Goal: Task Accomplishment & Management: Manage account settings

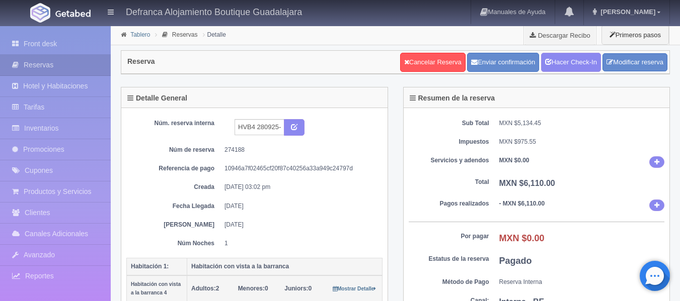
click at [143, 34] on link "Tablero" at bounding box center [140, 34] width 20 height 7
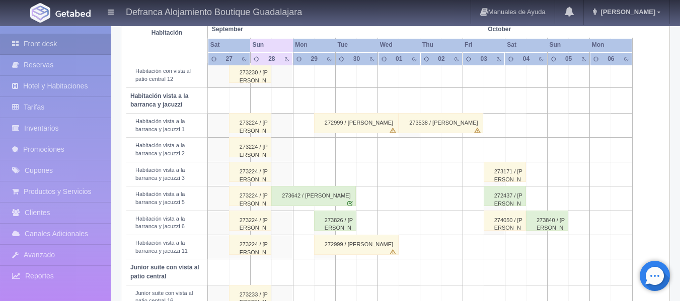
scroll to position [352, 0]
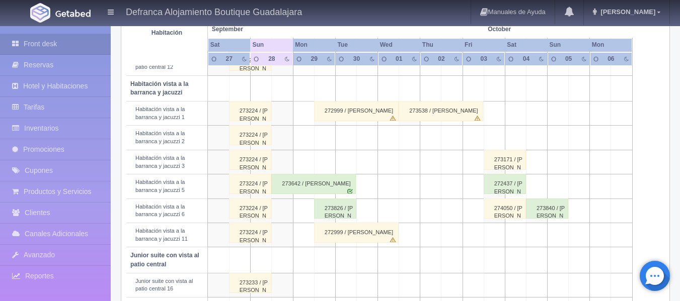
click at [295, 189] on div "273642 / [PERSON_NAME]" at bounding box center [313, 184] width 85 height 20
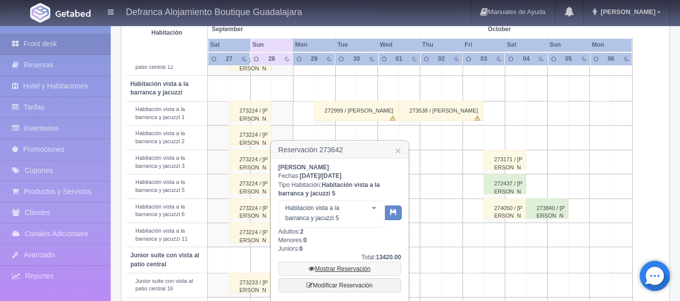
click at [334, 266] on link "Mostrar Reservación" at bounding box center [339, 269] width 123 height 14
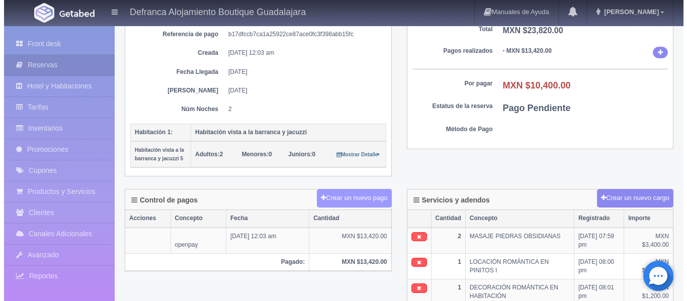
scroll to position [151, 0]
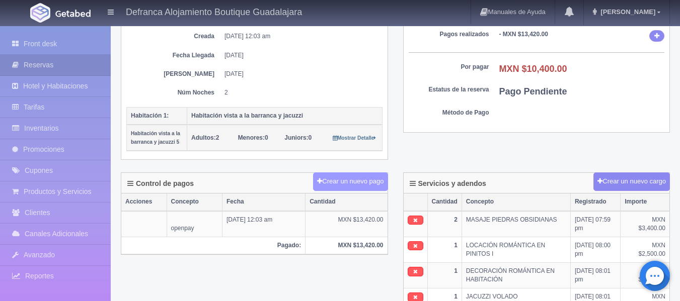
click at [338, 184] on button "Crear un nuevo pago" at bounding box center [350, 182] width 74 height 19
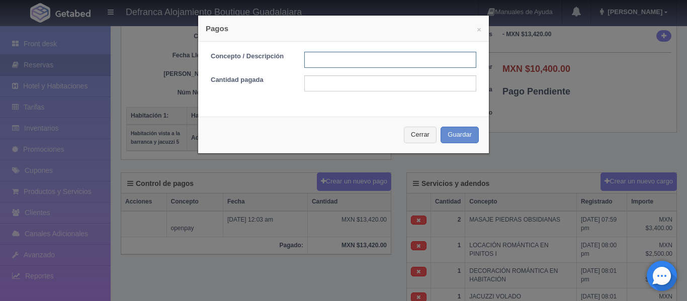
click at [338, 59] on input "text" at bounding box center [390, 60] width 172 height 16
type input "TARJETA DE CREDITO"
click at [358, 81] on input "text" at bounding box center [390, 83] width 172 height 16
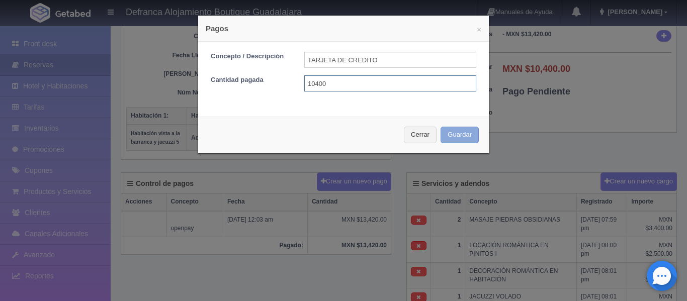
type input "10400"
click at [462, 135] on button "Guardar" at bounding box center [460, 135] width 38 height 17
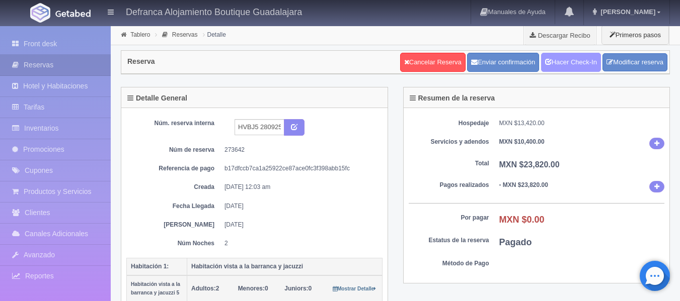
click at [557, 67] on link "Hacer Check-In" at bounding box center [571, 62] width 60 height 19
click at [137, 34] on link "Tablero" at bounding box center [140, 34] width 20 height 7
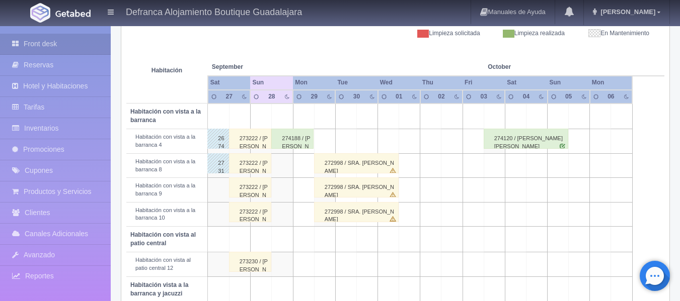
scroll to position [201, 0]
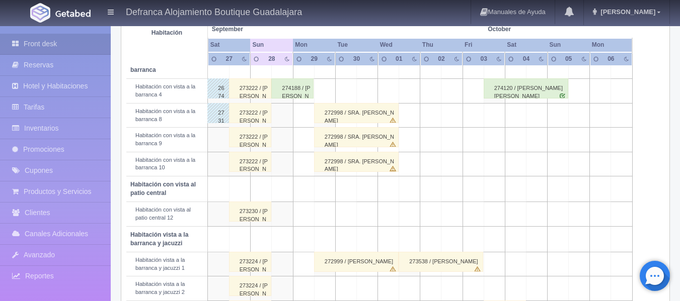
click at [281, 90] on div "274188 / SONIA PRISCILLA ROJAS JIMÉNEZ Y/O MARIANA AYALA" at bounding box center [292, 88] width 42 height 20
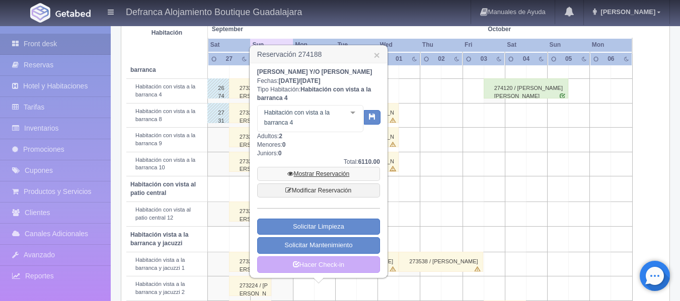
click at [312, 181] on link "Mostrar Reservación" at bounding box center [318, 174] width 123 height 14
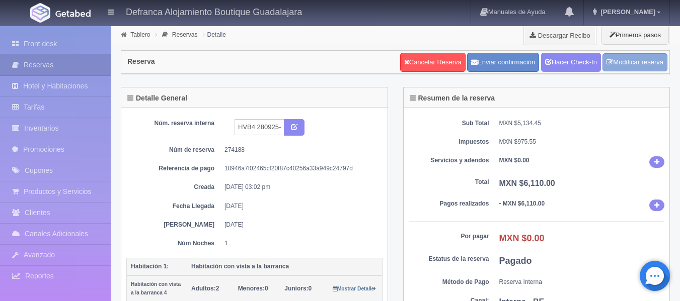
click at [641, 60] on link "Modificar reserva" at bounding box center [634, 62] width 65 height 19
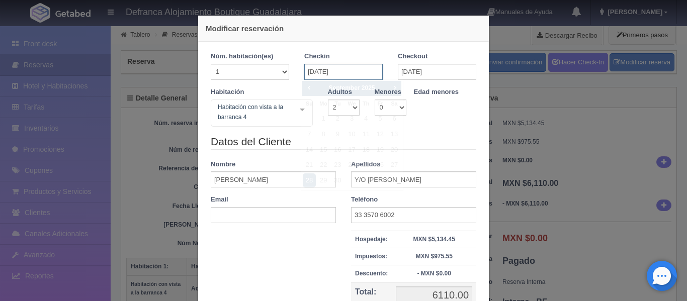
click at [342, 70] on input "28-09-2025" at bounding box center [343, 72] width 78 height 16
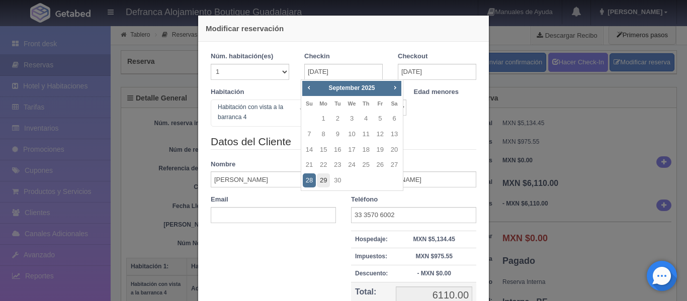
click at [322, 180] on link "29" at bounding box center [323, 181] width 13 height 15
type input "29-09-2025"
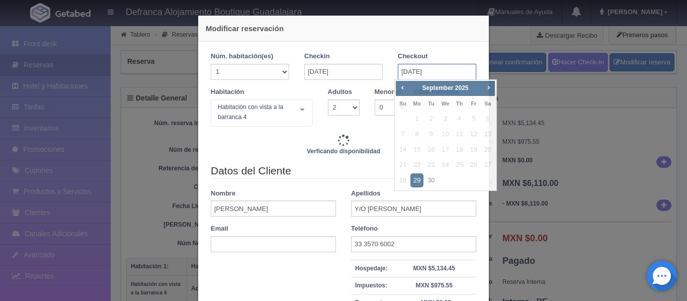
click at [454, 70] on input "[DATE]" at bounding box center [437, 72] width 78 height 16
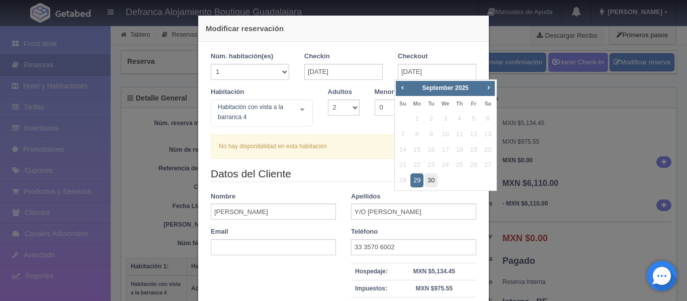
click at [433, 178] on link "30" at bounding box center [431, 181] width 13 height 15
type input "30-09-2025"
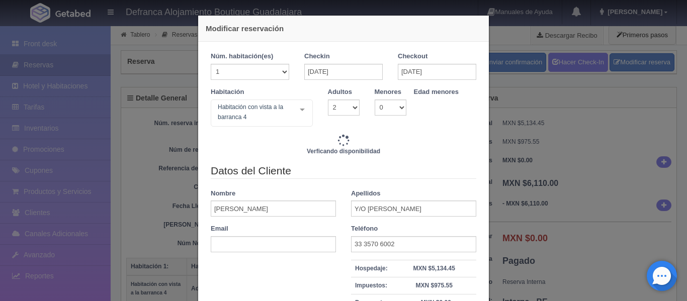
type input "6110.00"
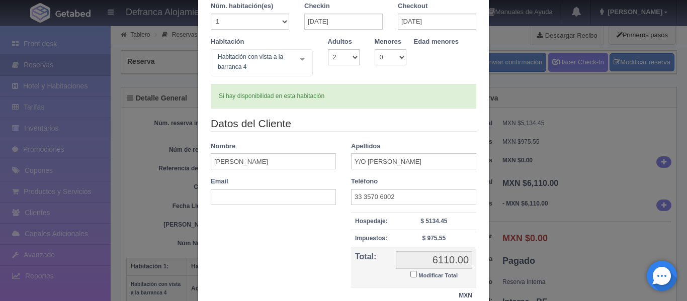
scroll to position [133, 0]
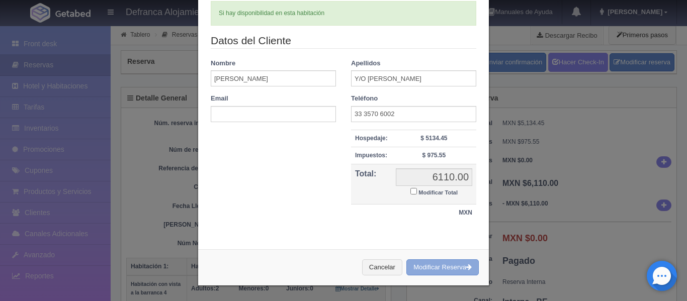
click at [466, 270] on icon "button" at bounding box center [469, 267] width 6 height 7
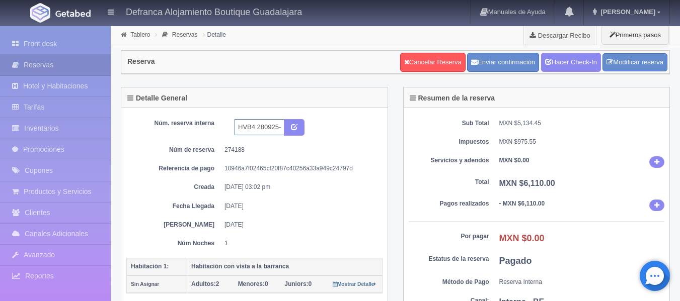
click at [263, 128] on input "HVB4 280925-290925" at bounding box center [259, 127] width 50 height 16
type input "HVB4 290925-300925"
click at [295, 130] on button "submit" at bounding box center [294, 127] width 21 height 17
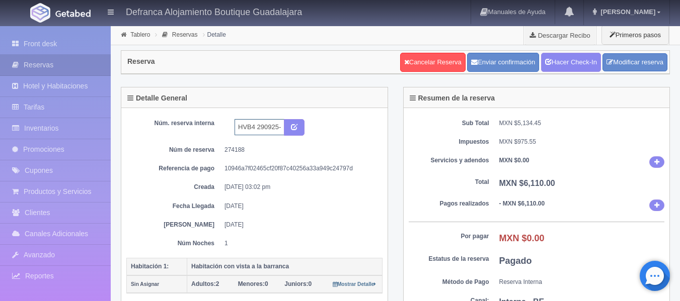
click at [281, 126] on input "HVB4 290925-300925" at bounding box center [259, 127] width 50 height 16
click at [137, 36] on link "Tablero" at bounding box center [140, 34] width 20 height 7
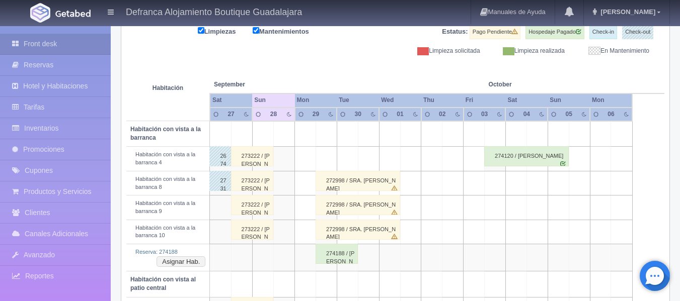
scroll to position [151, 0]
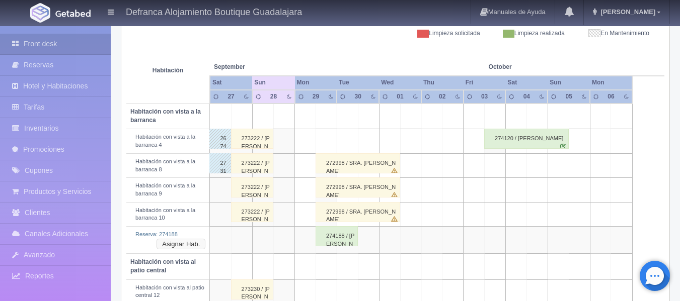
click at [180, 245] on button "Asignar Hab." at bounding box center [180, 244] width 49 height 11
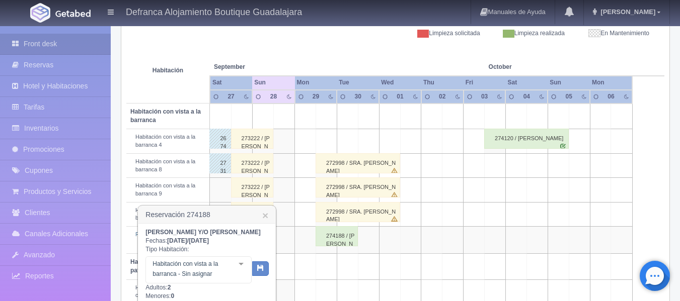
click at [241, 272] on div at bounding box center [241, 264] width 20 height 15
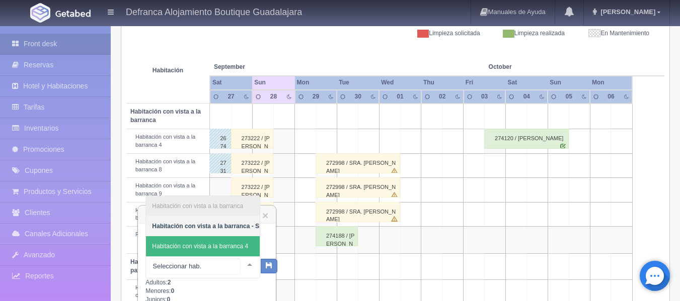
click at [237, 249] on span "Habitación con vista a la barranca 4" at bounding box center [200, 246] width 96 height 7
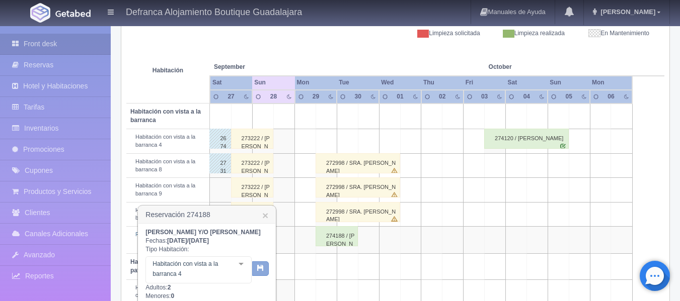
click at [260, 271] on icon "button" at bounding box center [260, 268] width 7 height 7
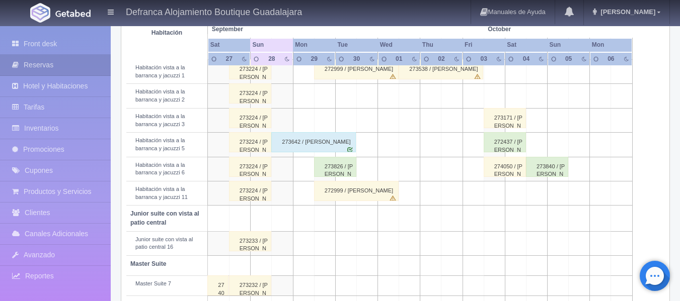
scroll to position [403, 0]
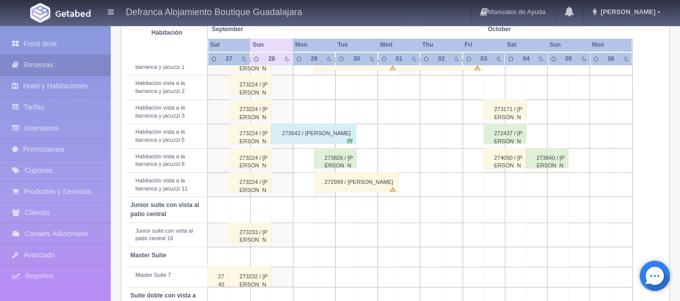
click at [331, 184] on div "272999 / SRA. SOFIA JIMENEZ DE MARTINEZ" at bounding box center [356, 183] width 85 height 20
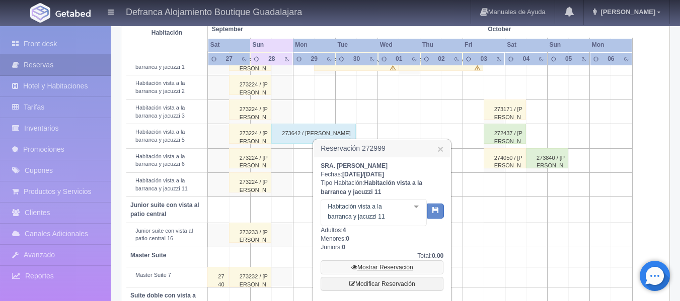
click at [384, 269] on link "Mostrar Reservación" at bounding box center [382, 268] width 123 height 14
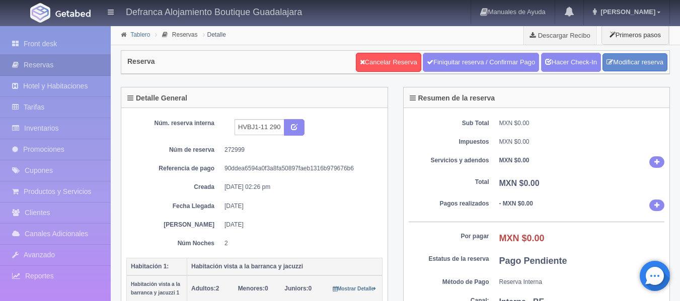
click at [135, 35] on link "Tablero" at bounding box center [140, 34] width 20 height 7
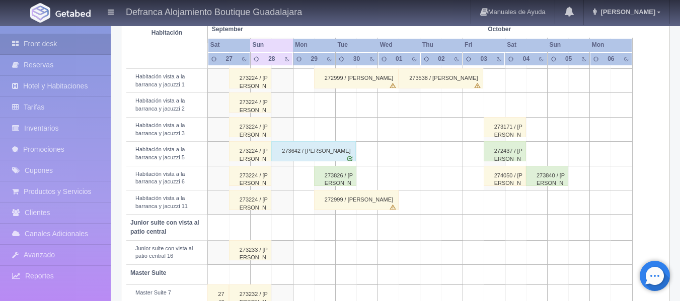
scroll to position [403, 0]
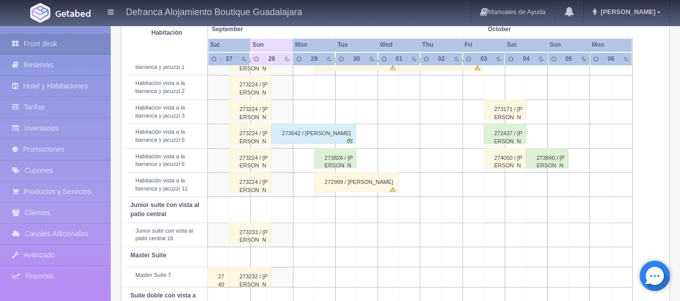
click at [330, 184] on div "272999 / [PERSON_NAME]" at bounding box center [356, 183] width 85 height 20
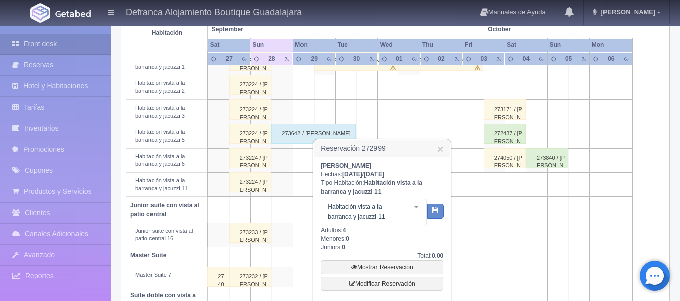
click at [418, 207] on div at bounding box center [416, 207] width 20 height 15
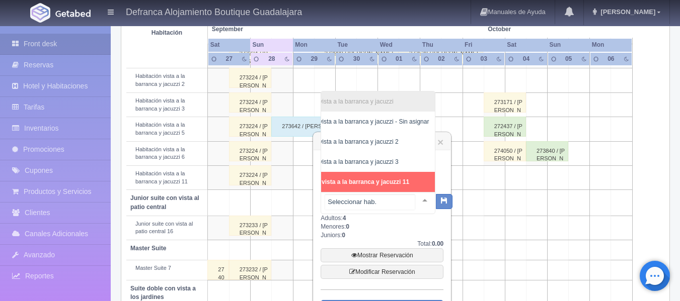
scroll to position [460, 0]
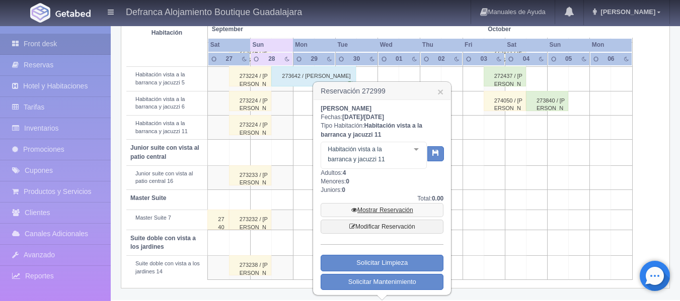
click at [407, 205] on link "Mostrar Reservación" at bounding box center [382, 210] width 123 height 14
click at [438, 95] on link "×" at bounding box center [440, 92] width 6 height 11
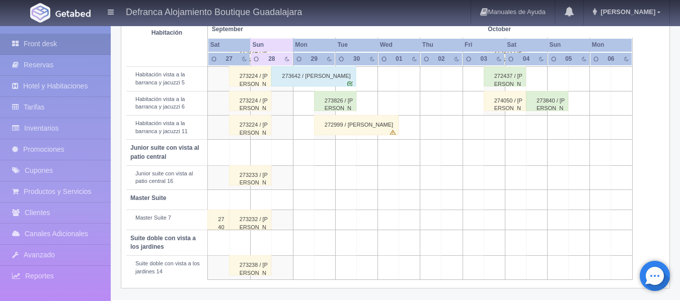
click at [344, 131] on div "272999 / SRA. SOFIA JIMENEZ DE MARTINEZ" at bounding box center [356, 125] width 85 height 20
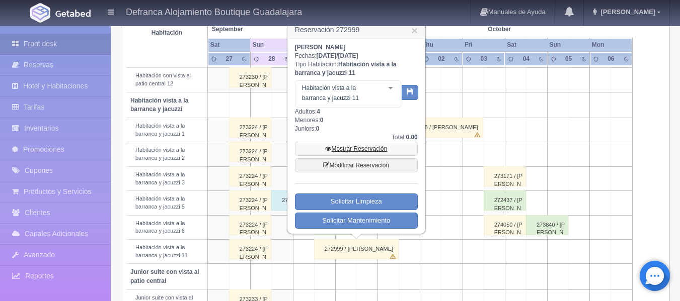
scroll to position [208, 0]
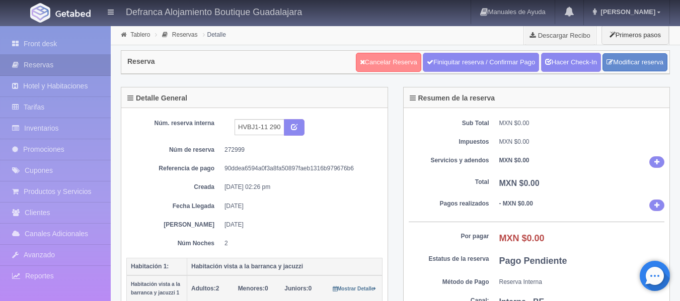
click at [390, 64] on link "Cancelar Reserva" at bounding box center [388, 62] width 65 height 19
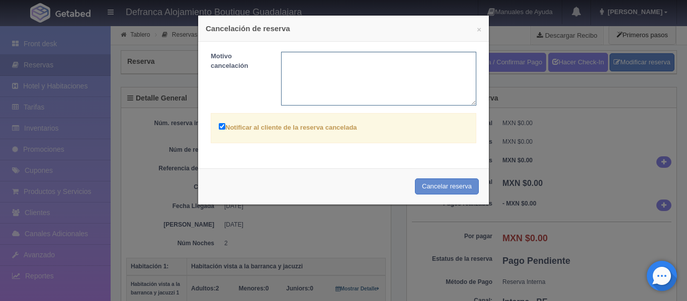
click at [373, 68] on textarea at bounding box center [379, 79] width 196 height 54
type textarea "SE [MEDICAL_DATA] POR LA HABITACIÓN 7"
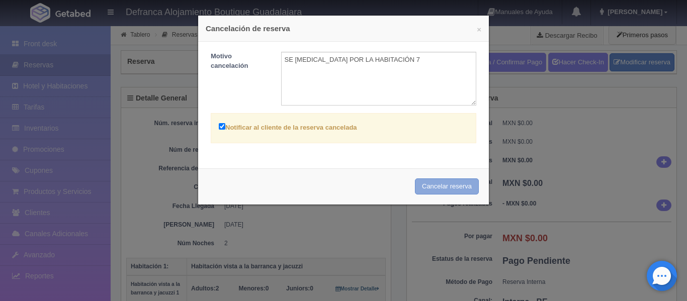
click at [428, 190] on button "Cancelar reserva" at bounding box center [447, 187] width 64 height 17
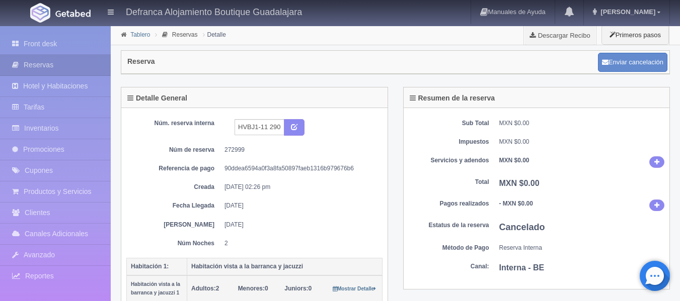
click at [141, 37] on link "Tablero" at bounding box center [140, 34] width 20 height 7
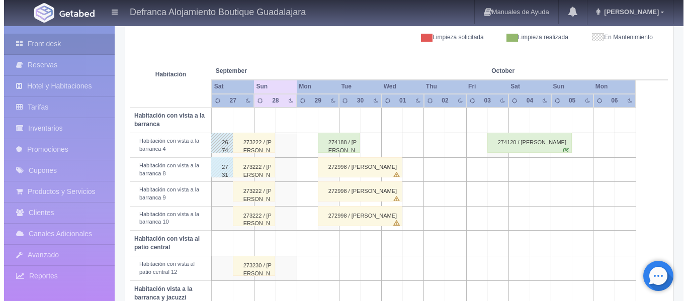
scroll to position [252, 0]
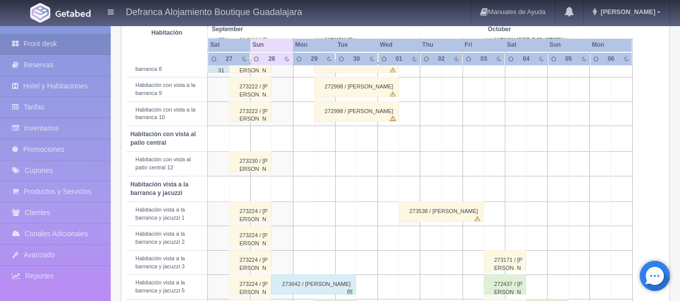
click at [329, 238] on td at bounding box center [324, 238] width 21 height 24
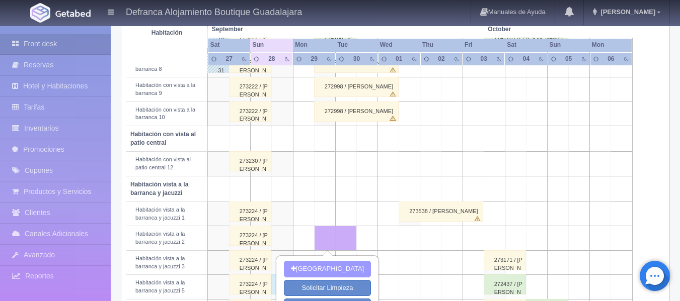
click at [325, 270] on button "[GEOGRAPHIC_DATA]" at bounding box center [327, 269] width 87 height 17
type input "[DATE]"
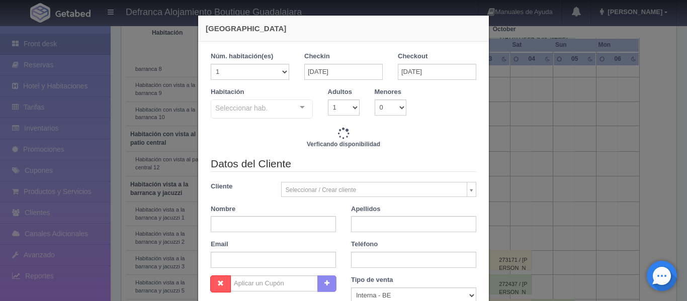
checkbox input "false"
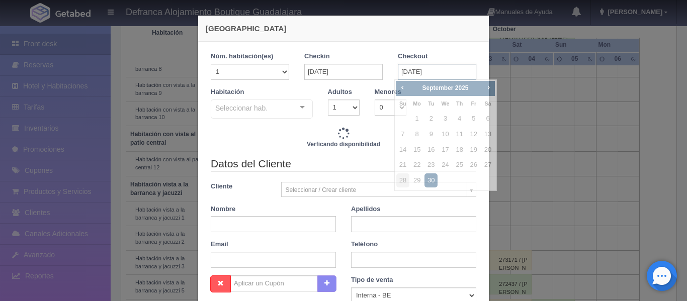
click at [443, 70] on input "[DATE]" at bounding box center [437, 72] width 78 height 16
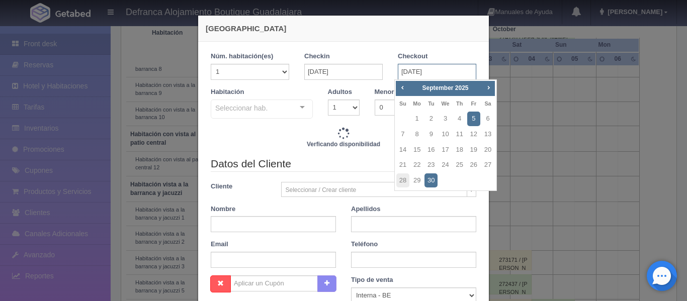
type input "6710.00"
checkbox input "false"
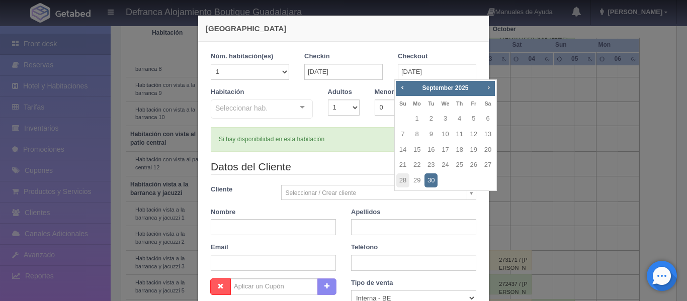
click at [489, 89] on span "Next" at bounding box center [489, 88] width 8 height 8
click at [445, 120] on link "1" at bounding box center [445, 119] width 13 height 15
type input "[DATE]"
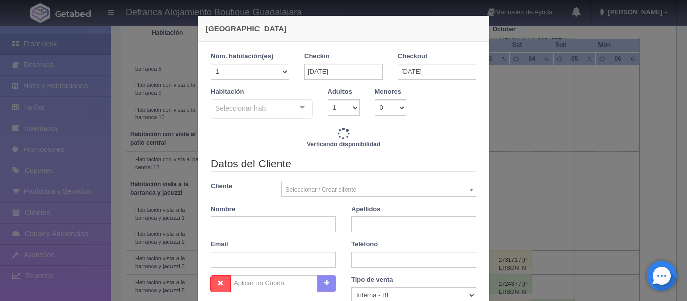
checkbox input "false"
type input "6710.00"
checkbox input "false"
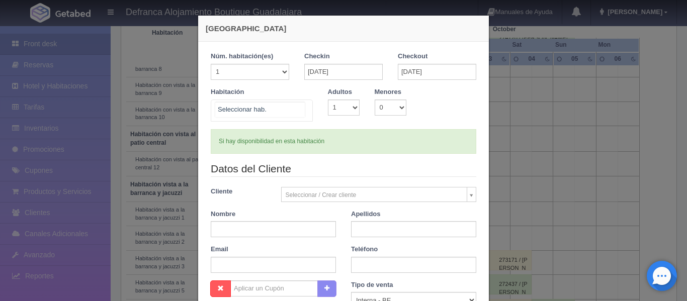
click at [300, 107] on div "Habitación vista a la barranca y jacuzzi Habitación vista a la barranca y jacuz…" at bounding box center [262, 111] width 102 height 22
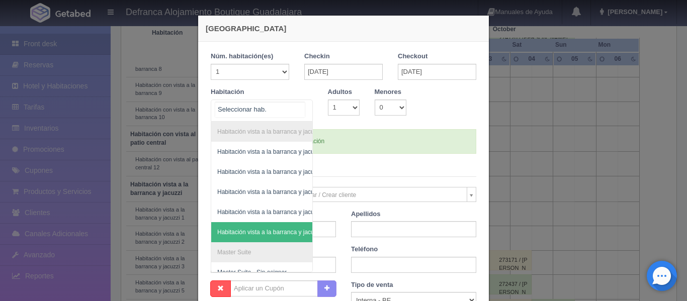
type input "13420.00"
checkbox input "false"
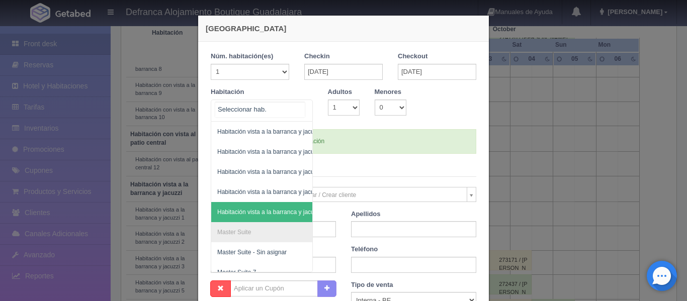
scroll to position [67, 0]
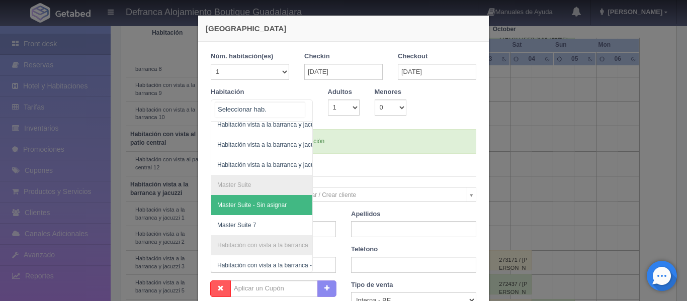
click at [293, 210] on span "Master Suite - Sin asignar" at bounding box center [287, 205] width 152 height 20
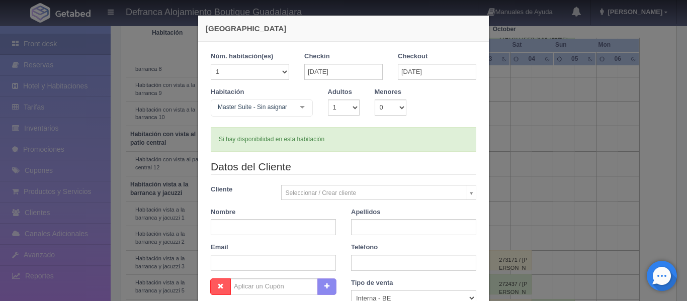
checkbox input "false"
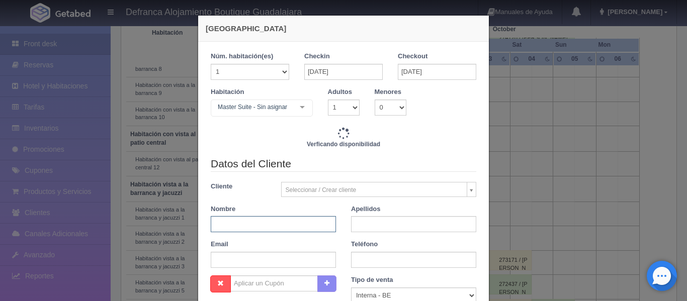
click at [283, 225] on input "text" at bounding box center [273, 224] width 125 height 16
type input "13420.00"
checkbox input "false"
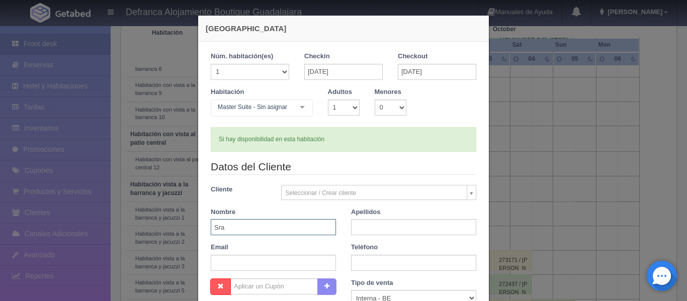
type input "Sraq"
type input "27000.00"
checkbox input "false"
type input "SRA. ROCÍO"
click at [405, 225] on input "text" at bounding box center [413, 227] width 125 height 16
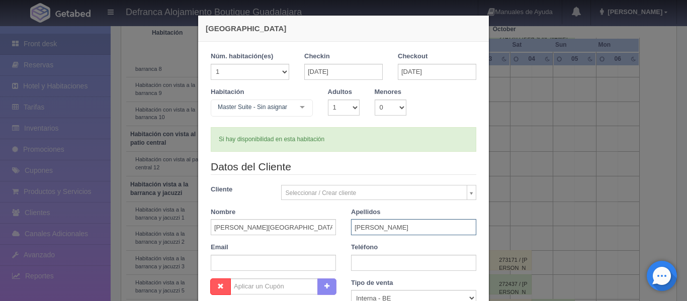
type input "JIMÉNEZ DE MARTÍNEZ"
click at [381, 264] on input "text" at bounding box center [413, 263] width 125 height 16
type input "33 3616 0431"
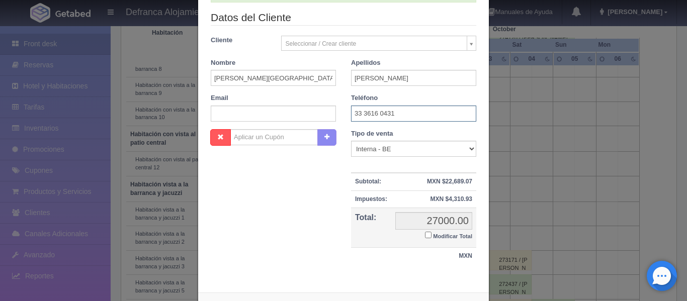
scroll to position [151, 0]
click at [428, 234] on label "Modificar Total" at bounding box center [448, 234] width 47 height 12
click at [428, 234] on input "Modificar Total" at bounding box center [428, 233] width 7 height 7
checkbox input "true"
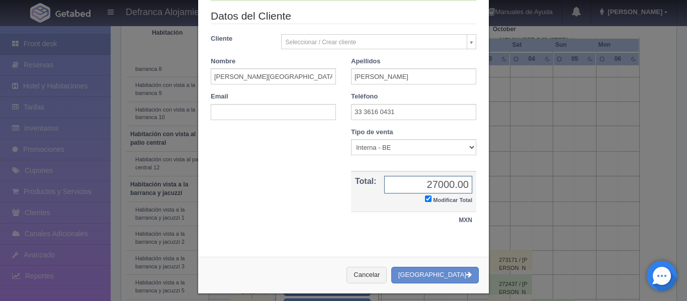
click at [444, 184] on input "27000.00" at bounding box center [428, 185] width 88 height 18
type input "0.00"
click at [438, 276] on button "Crear Reserva" at bounding box center [435, 275] width 88 height 17
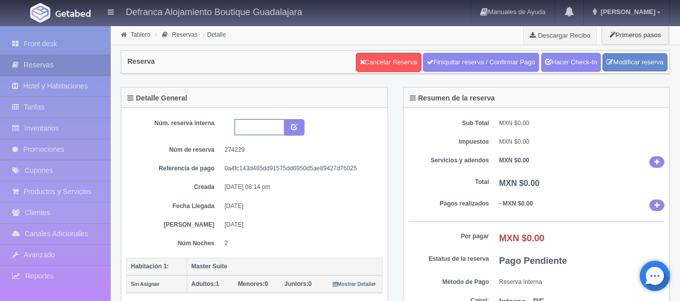
click at [261, 125] on input "text" at bounding box center [259, 127] width 50 height 16
type input "HMS7 290925-011025"
click at [293, 125] on icon "submit" at bounding box center [294, 126] width 7 height 7
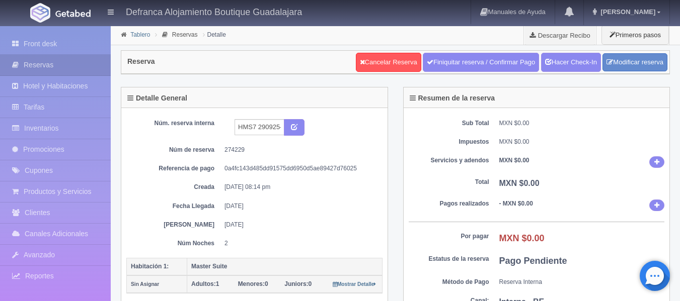
click at [144, 36] on link "Tablero" at bounding box center [140, 34] width 20 height 7
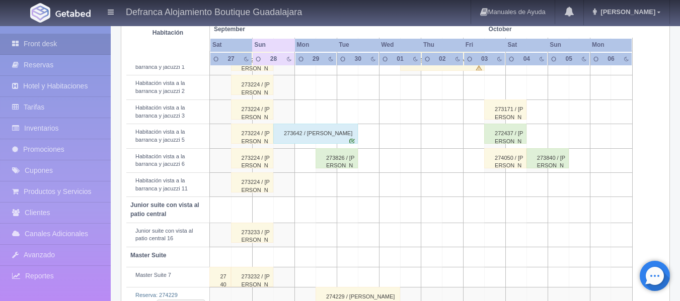
scroll to position [453, 0]
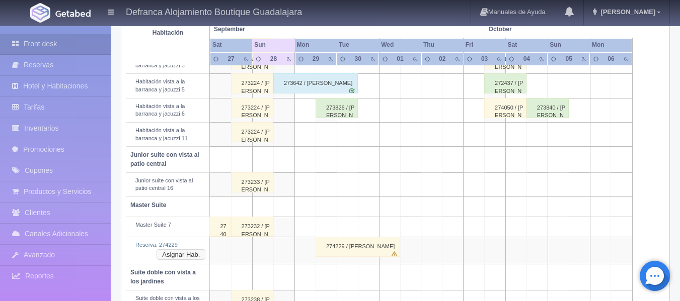
click at [191, 256] on button "Asignar Hab." at bounding box center [180, 255] width 49 height 11
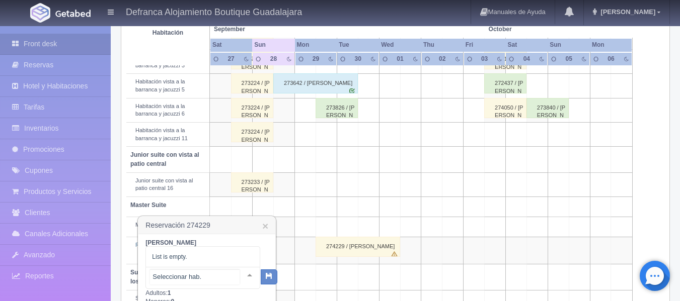
click at [242, 276] on div at bounding box center [250, 275] width 20 height 15
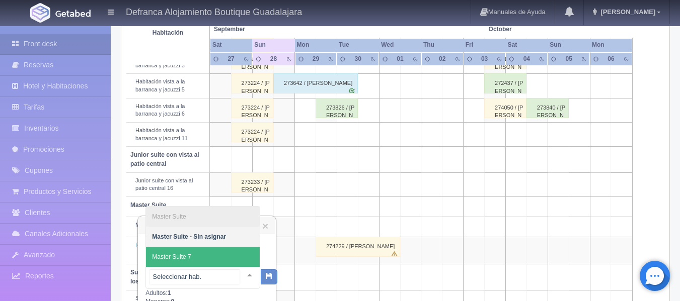
click at [238, 262] on span "Master Suite 7" at bounding box center [203, 257] width 114 height 20
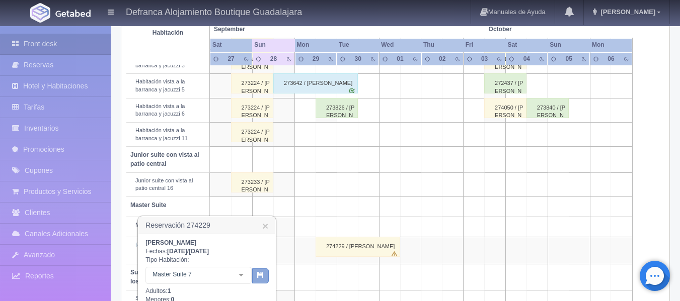
click at [258, 277] on icon "button" at bounding box center [260, 275] width 7 height 7
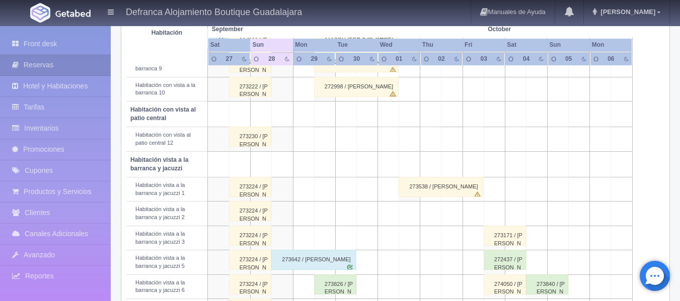
scroll to position [276, 0]
click at [300, 262] on div "273642 / Cesar Burgara burgara" at bounding box center [313, 260] width 85 height 20
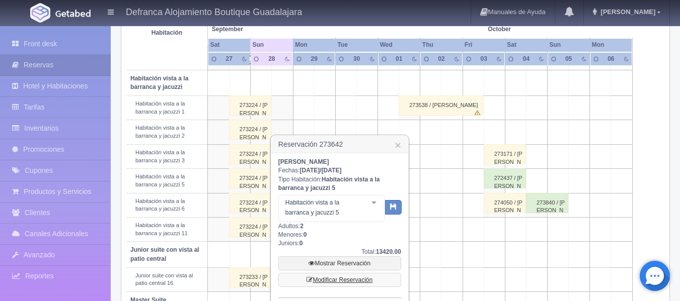
scroll to position [427, 0]
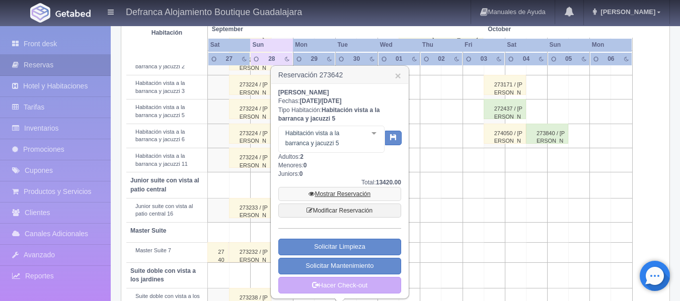
click at [374, 194] on link "Mostrar Reservación" at bounding box center [339, 194] width 123 height 14
click at [341, 194] on link "Mostrar Reservación" at bounding box center [339, 194] width 123 height 14
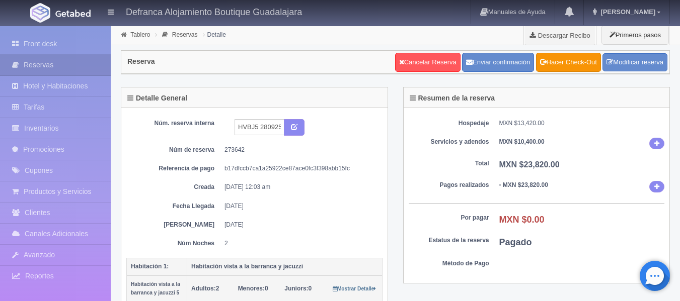
click at [414, 271] on div "Hospedaje MXN $13,420.00 Servicios y adendos MXN $10,400.00 Total MXN $23,820.0…" at bounding box center [537, 196] width 266 height 176
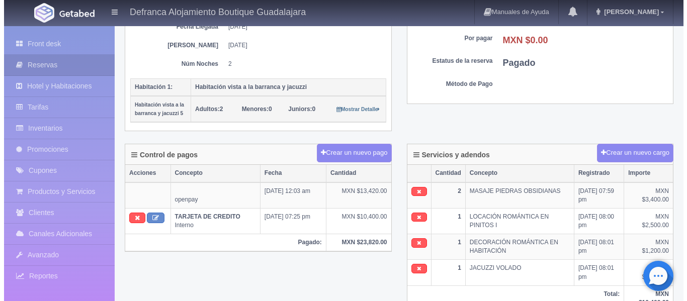
scroll to position [201, 0]
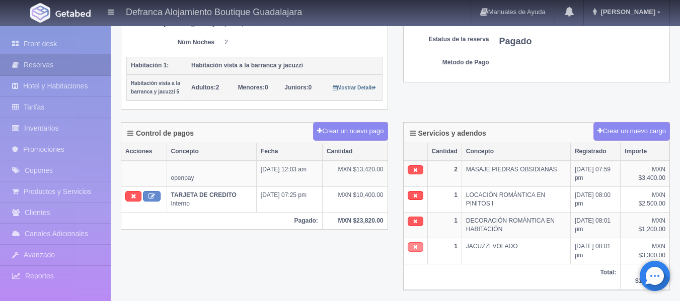
drag, startPoint x: 417, startPoint y: 247, endPoint x: 364, endPoint y: 37, distance: 216.2
click at [417, 247] on icon at bounding box center [415, 248] width 5 height 6
click at [571, 103] on div "Detalle General Núm. reserva interna HVBJ5 280925-300925 Núm de reserva 273642 …" at bounding box center [395, 4] width 564 height 237
click at [626, 130] on button "Crear un nuevo cargo" at bounding box center [631, 131] width 76 height 19
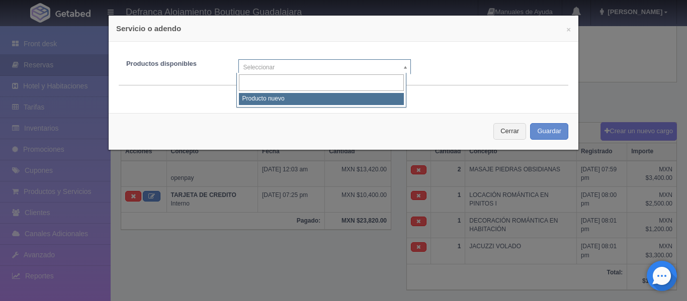
click at [400, 63] on body "Defranca Alojamiento Boutique Guadalajara Manuales de Ayuda Actualizaciones rec…" at bounding box center [343, 224] width 687 height 800
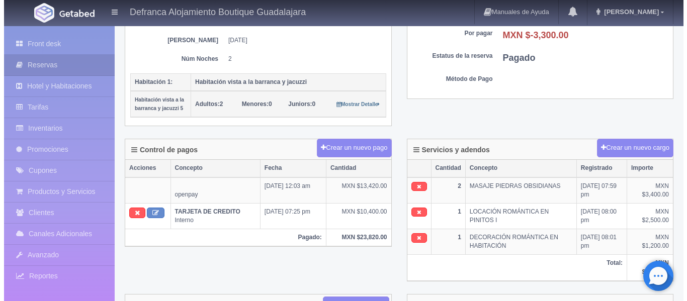
scroll to position [252, 0]
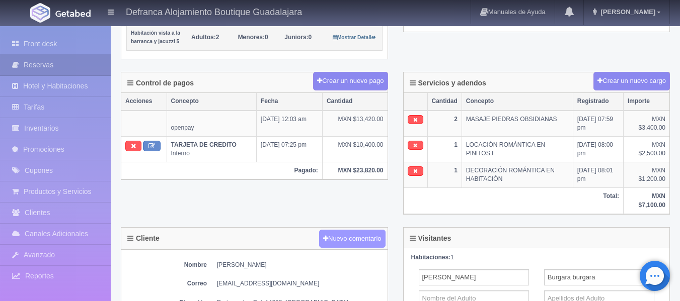
click at [341, 236] on button "Nuevo comentario" at bounding box center [352, 239] width 66 height 19
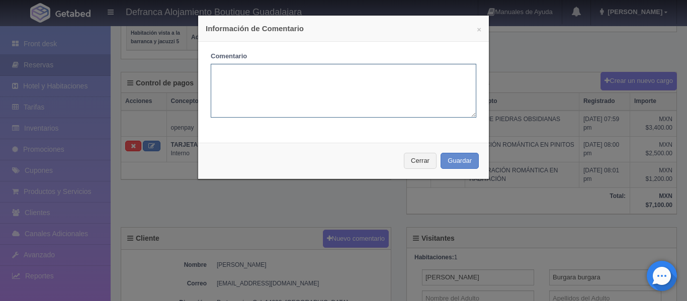
click at [293, 78] on textarea at bounding box center [344, 91] width 266 height 54
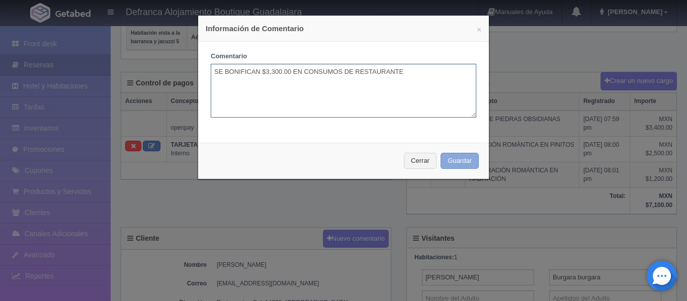
type textarea "SE BONIFICAN $3,300.00 EN CONSUMOS DE RESTAURANTE"
click at [461, 163] on button "Guardar" at bounding box center [460, 161] width 38 height 17
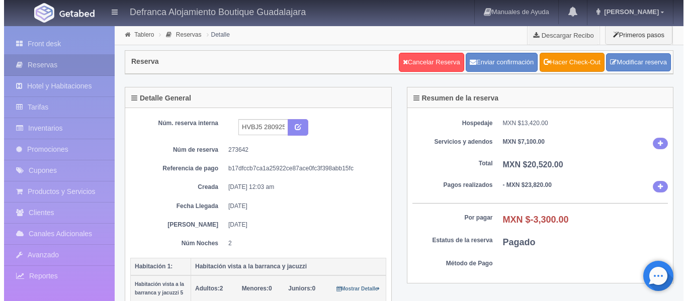
scroll to position [252, 0]
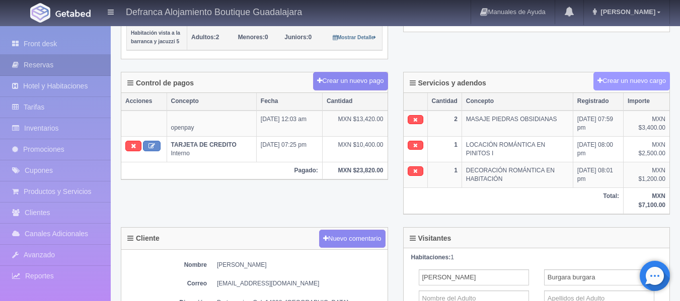
click at [634, 75] on button "Crear un nuevo cargo" at bounding box center [631, 81] width 76 height 19
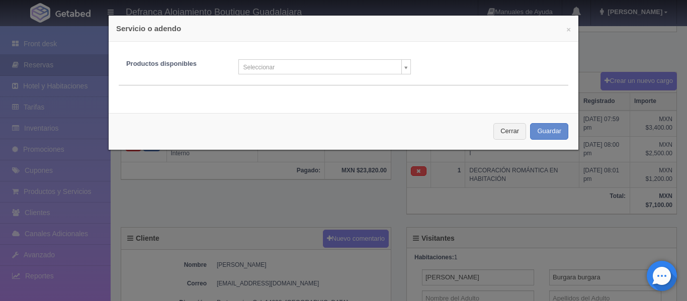
click at [400, 67] on body "Defranca Alojamiento Boutique Guadalajara Manuales de Ayuda Actualizaciones rec…" at bounding box center [343, 174] width 687 height 800
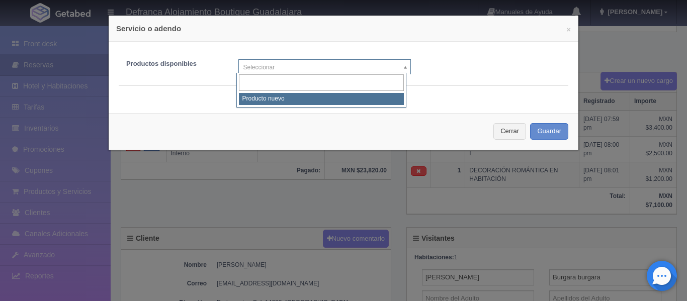
select select "0"
type input "1"
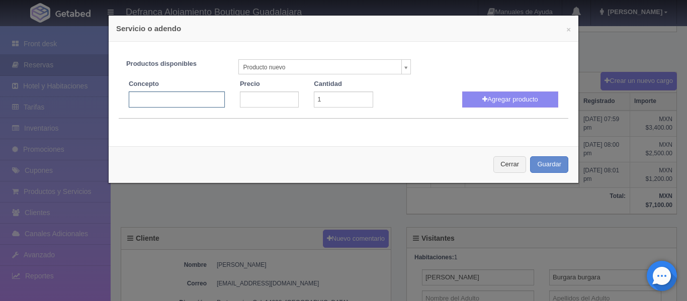
click at [204, 100] on input "text" at bounding box center [177, 100] width 96 height 16
type input "JACUZZI VOLADO"
click at [265, 98] on input "number" at bounding box center [269, 100] width 59 height 16
type input "3300"
click at [510, 99] on button "Agregar producto" at bounding box center [510, 100] width 96 height 16
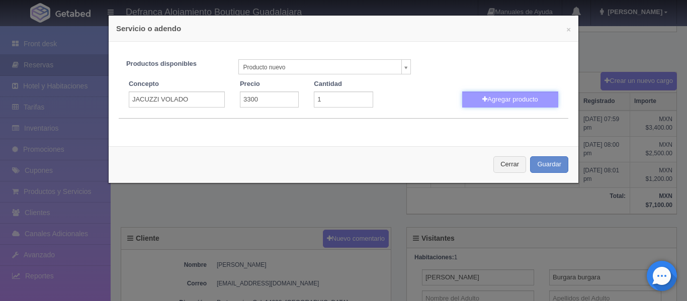
select select
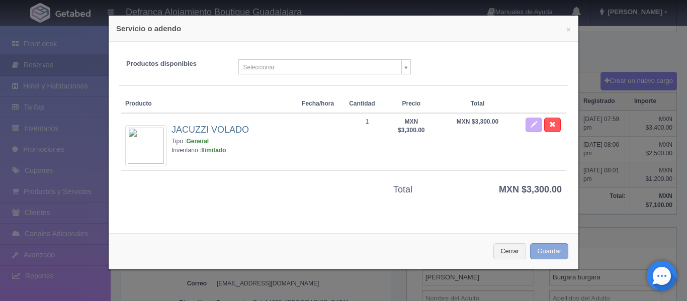
click at [535, 250] on button "Guardar" at bounding box center [549, 252] width 38 height 17
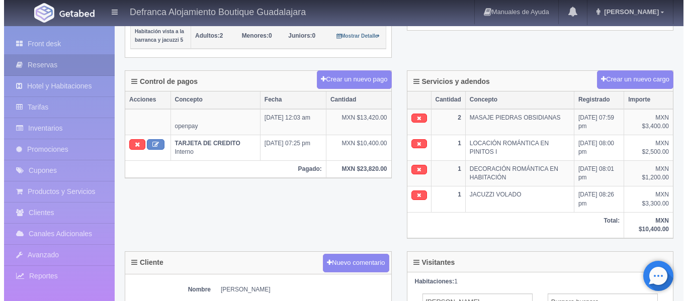
scroll to position [252, 0]
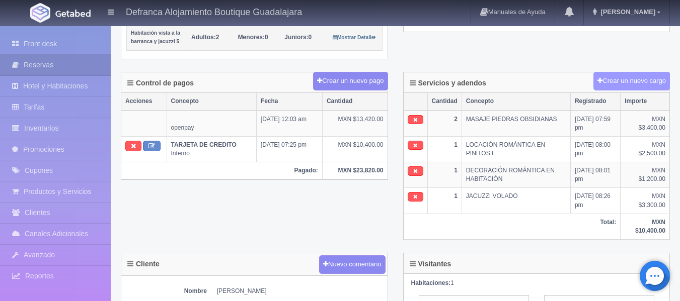
click at [622, 81] on button "Crear un nuevo cargo" at bounding box center [631, 81] width 76 height 19
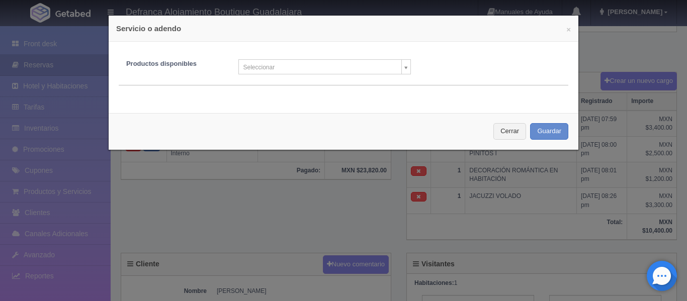
click at [401, 67] on body "Defranca Alojamiento Boutique Guadalajara Manuales de Ayuda Actualizaciones rec…" at bounding box center [343, 187] width 687 height 826
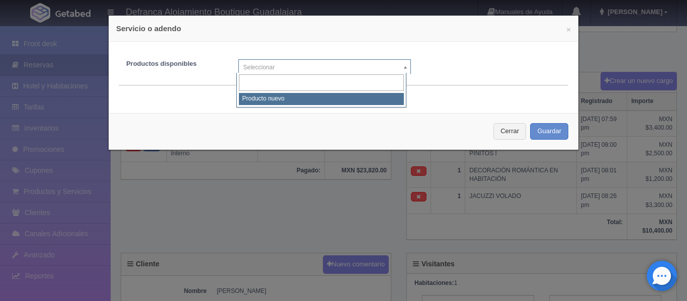
select select "0"
type input "1"
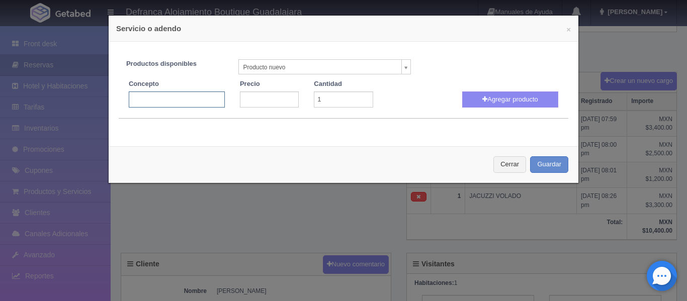
click at [190, 101] on input "text" at bounding box center [177, 100] width 96 height 16
type input "JACUZZI VOLADO"
click at [244, 98] on input "number" at bounding box center [269, 100] width 59 height 16
type input "-3300"
click at [531, 96] on button "Agregar producto" at bounding box center [510, 100] width 96 height 16
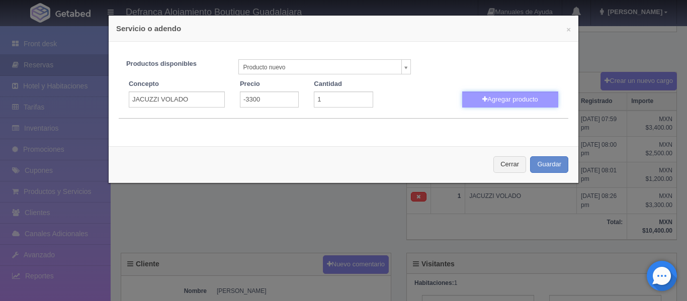
select select
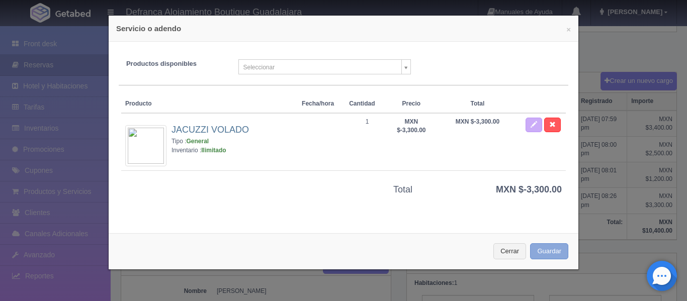
click at [534, 253] on button "Guardar" at bounding box center [549, 252] width 38 height 17
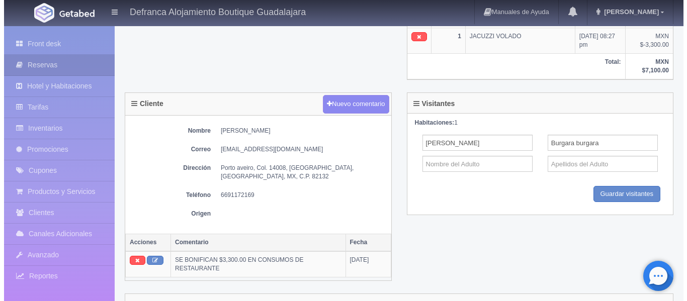
scroll to position [453, 0]
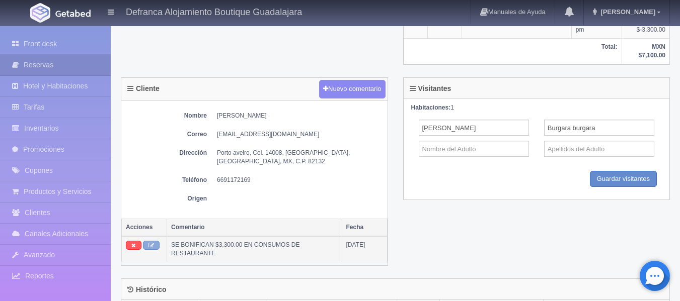
click at [149, 243] on icon at bounding box center [151, 246] width 6 height 6
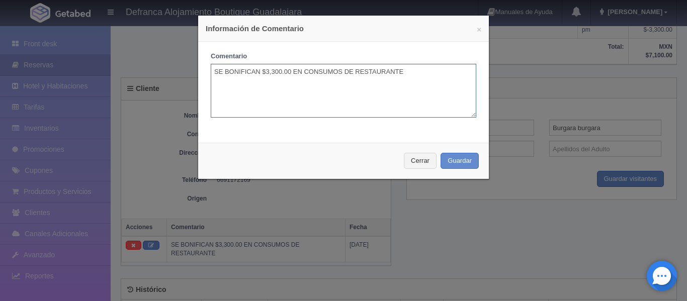
click at [220, 72] on textarea "SE BONIFICAN $3,300.00 EN CONSUMOS DE RESTAURANTE" at bounding box center [344, 91] width 266 height 54
click at [371, 71] on textarea "SE CANCELA EL JACUZZI VOLADO, SE BONIFICAN $3,300.00 EN CONSUMOS DE RESTAURANTE" at bounding box center [344, 91] width 266 height 54
type textarea "SE CANCELA EL JACUZZI VOLADO, SE BONIFICARÁN $3,300.00 EN CONSUMOS DE RESTAURAN…"
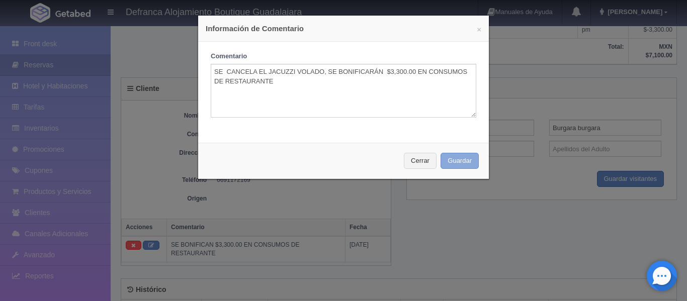
click at [456, 165] on button "Guardar" at bounding box center [460, 161] width 38 height 17
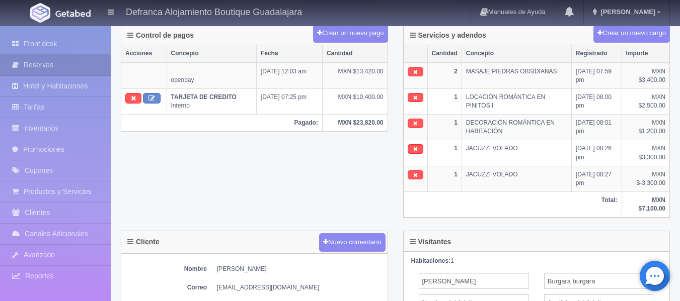
scroll to position [302, 0]
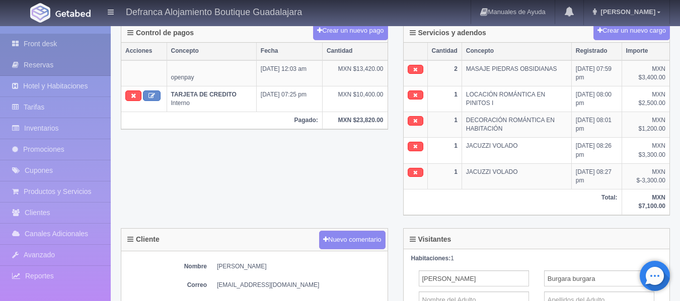
click at [51, 46] on link "Front desk" at bounding box center [55, 44] width 111 height 21
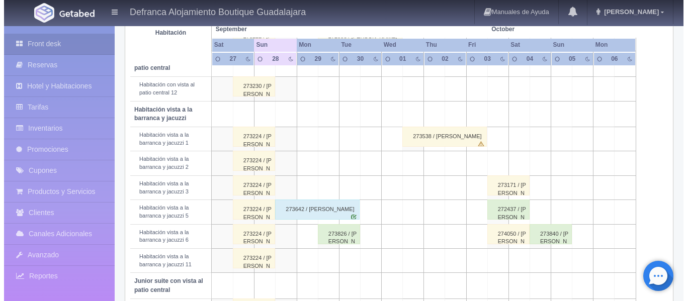
scroll to position [309, 0]
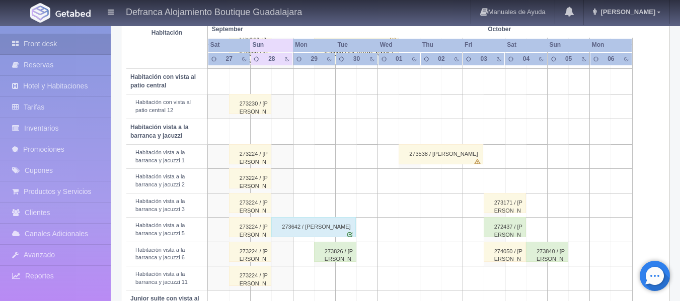
click at [331, 158] on td at bounding box center [324, 157] width 21 height 24
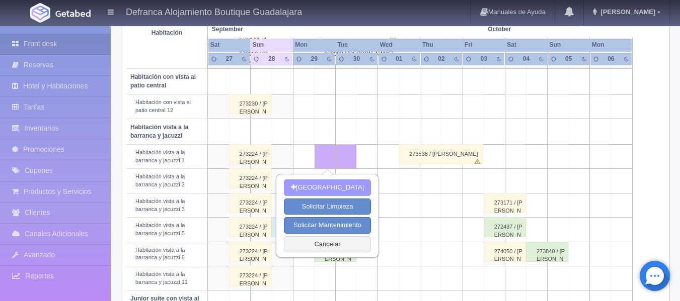
click at [326, 188] on button "Nueva Reserva" at bounding box center [327, 188] width 87 height 17
type input "[DATE]"
type input "30-09-2025"
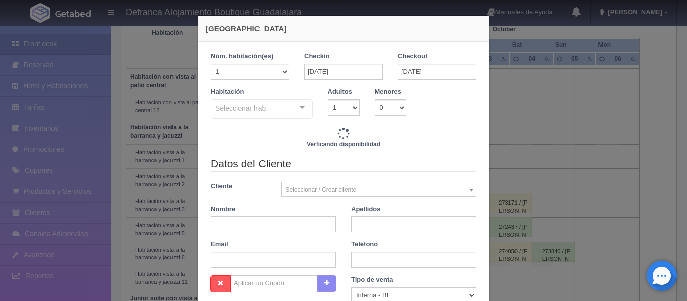
checkbox input "false"
type input "6710.00"
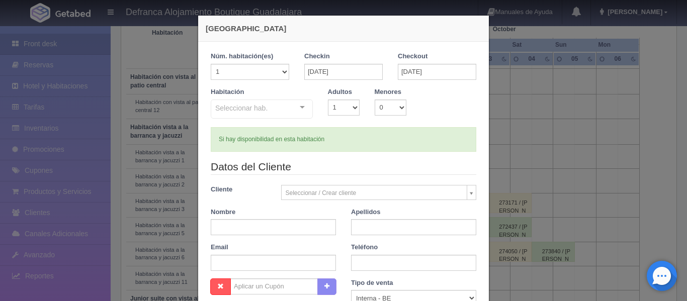
checkbox input "false"
click at [439, 70] on input "30-09-2025" at bounding box center [437, 72] width 78 height 16
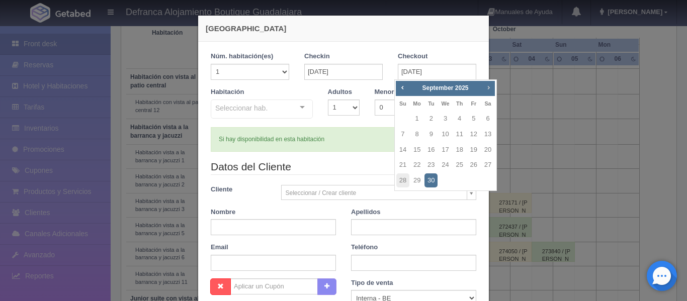
click at [487, 89] on span "Next" at bounding box center [489, 88] width 8 height 8
click at [446, 116] on link "1" at bounding box center [445, 119] width 13 height 15
type input "01-10-2025"
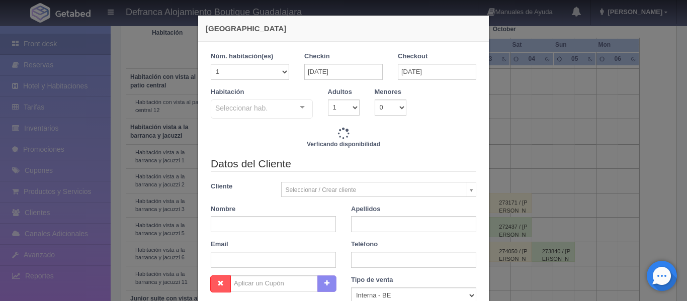
checkbox input "false"
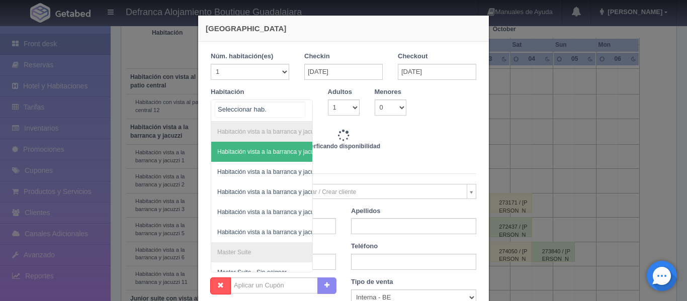
click at [297, 108] on div "Habitación vista a la barranca y jacuzzi Habitación vista a la barranca y jacuz…" at bounding box center [262, 111] width 102 height 22
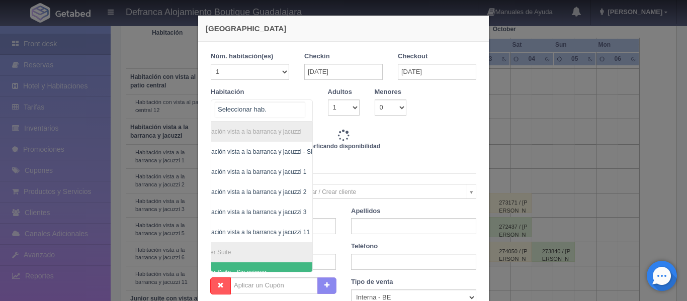
scroll to position [0, 58]
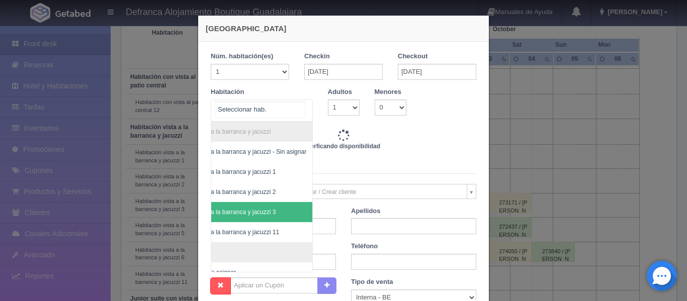
type input "13420.00"
checkbox input "false"
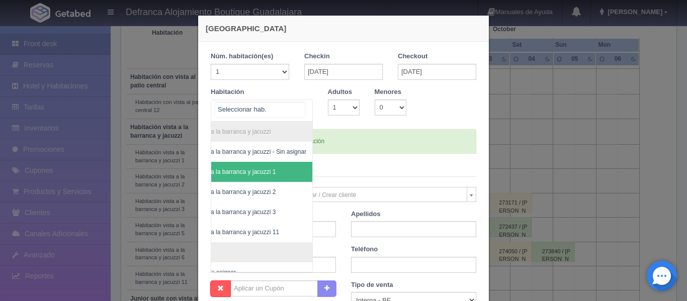
click at [265, 175] on span "Habitación vista a la barranca y jacuzzi 1" at bounding box center [237, 172] width 152 height 20
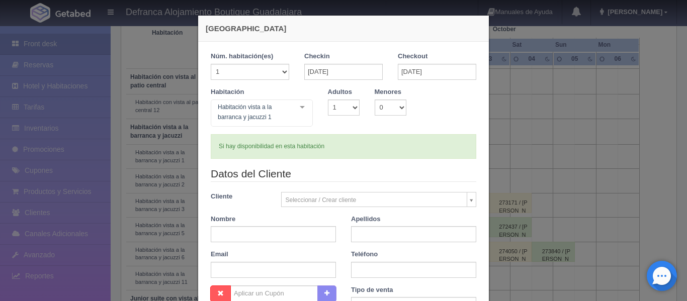
checkbox input "false"
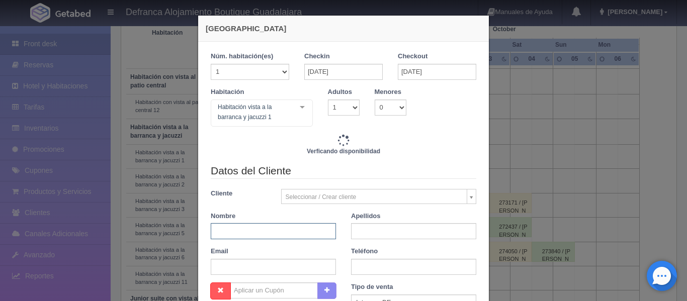
click at [302, 231] on input "text" at bounding box center [273, 231] width 125 height 16
type input "SRA. SOF"
type input "13420.00"
checkbox input "false"
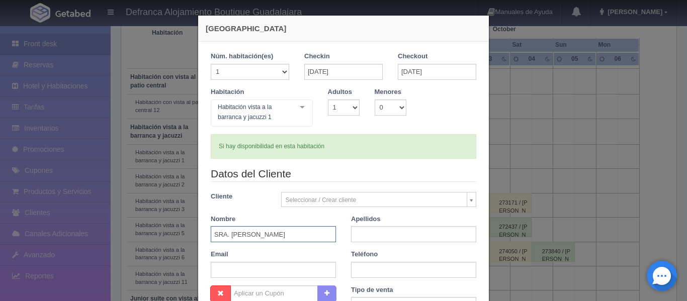
type input "SRA. SOFÍA"
type input "JI"
checkbox input "false"
type input "[PERSON_NAME]"
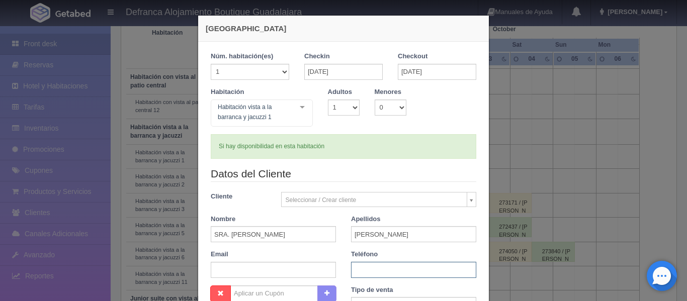
click at [452, 274] on input "text" at bounding box center [413, 270] width 125 height 16
type input "33 3616 0431"
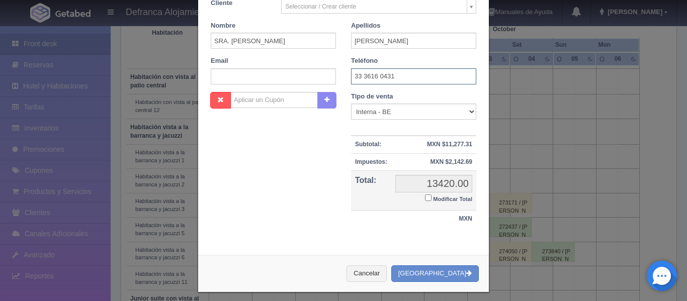
scroll to position [200, 0]
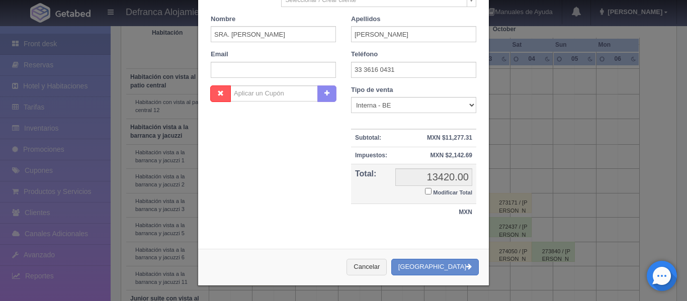
click at [425, 190] on input "Modificar Total" at bounding box center [428, 191] width 7 height 7
checkbox input "true"
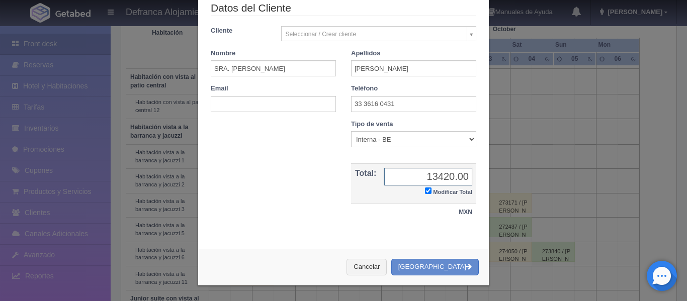
scroll to position [166, 0]
click at [446, 179] on input "13420.00" at bounding box center [428, 177] width 88 height 18
type input "0.00"
click at [457, 270] on button "[GEOGRAPHIC_DATA]" at bounding box center [435, 267] width 88 height 17
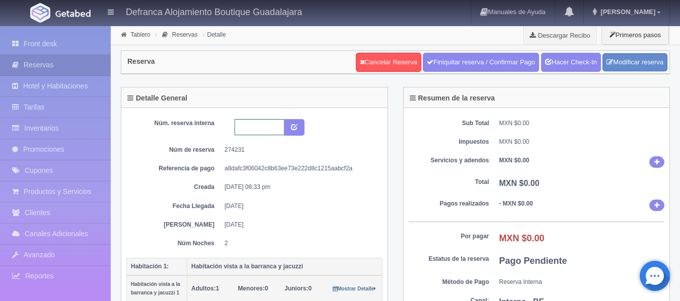
click at [275, 129] on input "text" at bounding box center [259, 127] width 50 height 16
type input "HVBJ1290925-011025"
click at [295, 126] on icon "submit" at bounding box center [294, 126] width 7 height 7
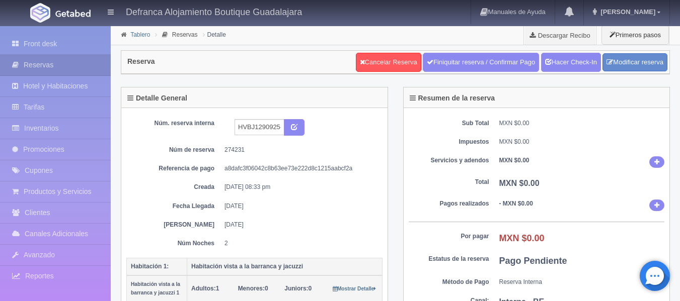
click at [141, 35] on link "Tablero" at bounding box center [140, 34] width 20 height 7
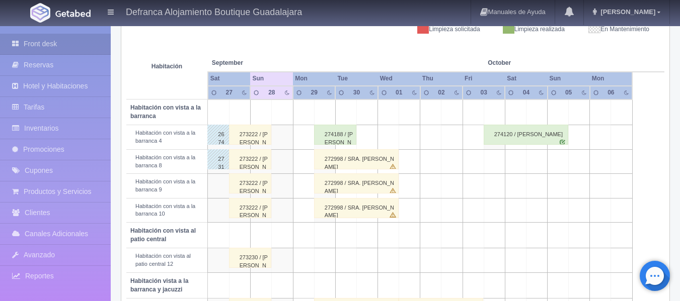
scroll to position [208, 0]
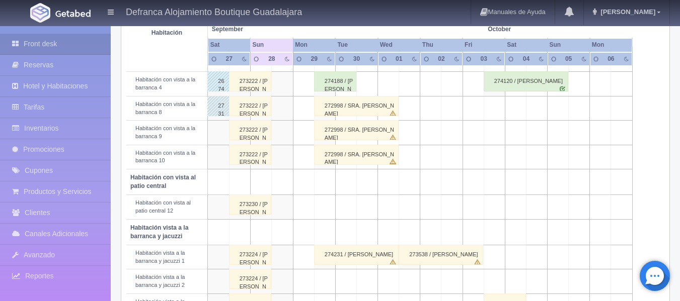
click at [414, 261] on div "273538 / [PERSON_NAME]" at bounding box center [440, 255] width 85 height 20
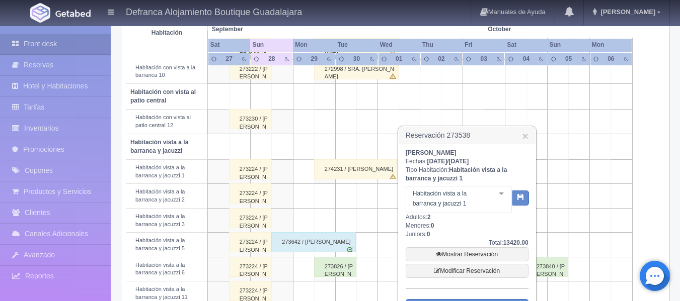
scroll to position [309, 0]
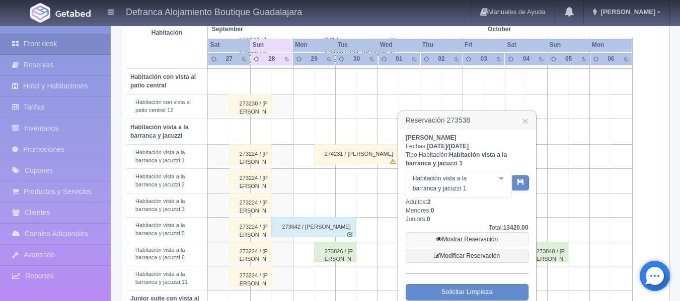
click at [459, 238] on link "Mostrar Reservación" at bounding box center [467, 239] width 123 height 14
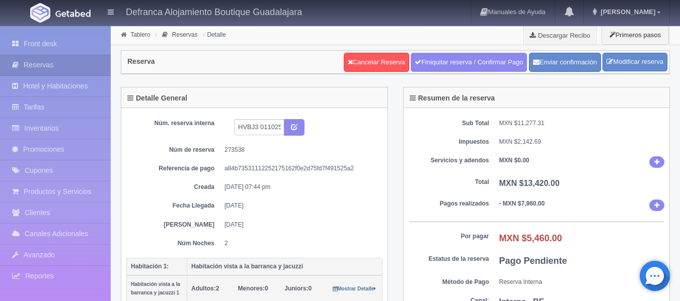
select select "2"
click at [639, 61] on link "Modificar reserva" at bounding box center [634, 62] width 65 height 19
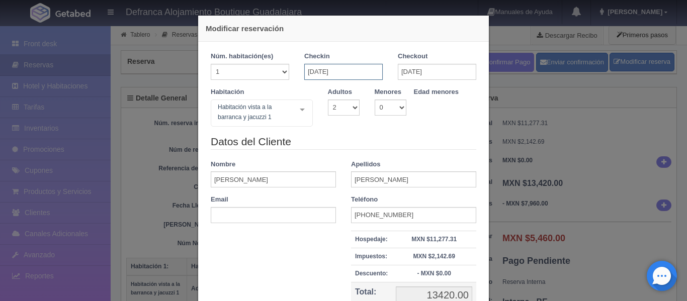
click at [350, 69] on input "[DATE]" at bounding box center [343, 72] width 78 height 16
click at [386, 29] on h4 "Modificar reservación" at bounding box center [344, 28] width 276 height 11
checkbox input "false"
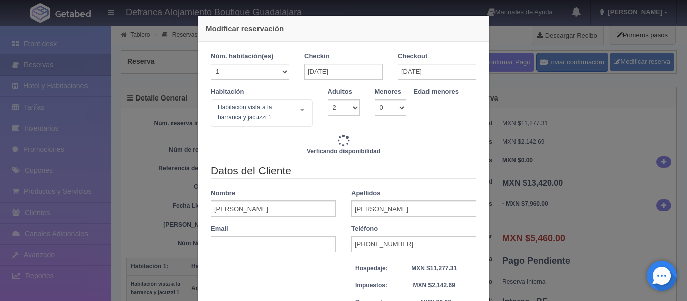
type input "13420.00"
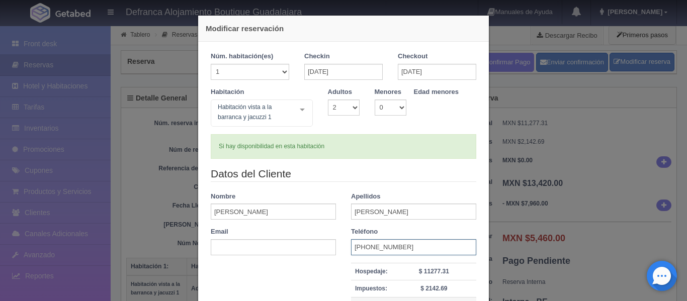
drag, startPoint x: 351, startPoint y: 245, endPoint x: 415, endPoint y: 252, distance: 64.3
click at [415, 252] on input "[PHONE_NUMBER]" at bounding box center [413, 248] width 125 height 16
click at [501, 11] on div "Modificar reservación Núm. habitación(es) 1 2 3 4 5 6 7 8 9 10 11 12 13 14 15 1…" at bounding box center [343, 150] width 687 height 301
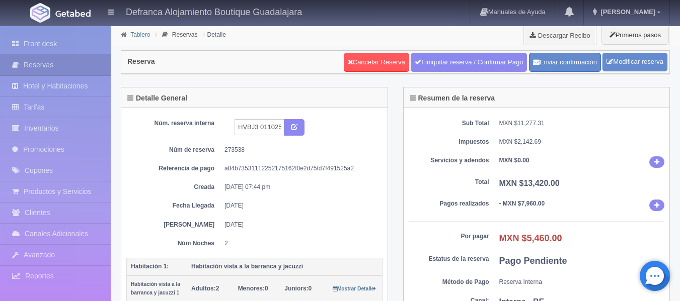
click at [139, 37] on link "Tablero" at bounding box center [140, 34] width 20 height 7
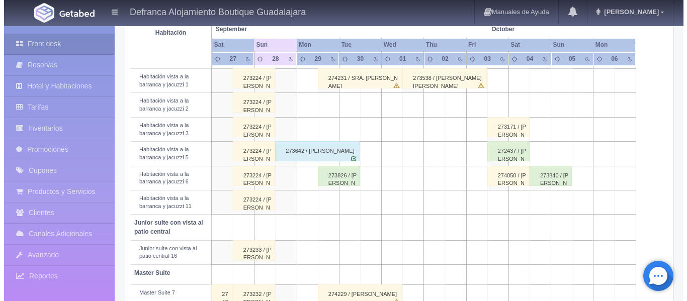
scroll to position [410, 0]
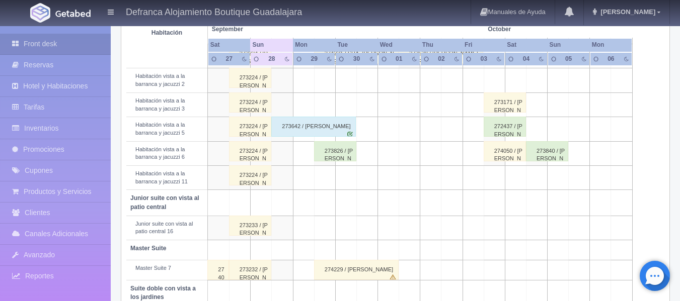
click at [331, 182] on td at bounding box center [324, 178] width 21 height 24
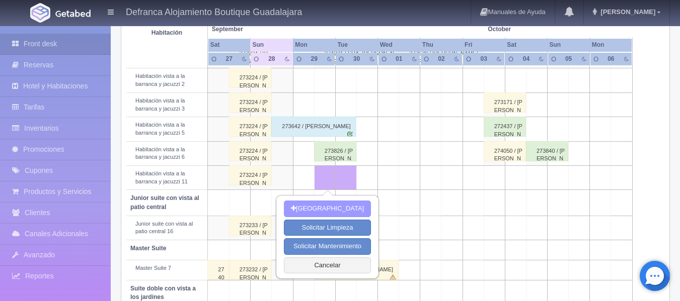
click at [331, 206] on button "[GEOGRAPHIC_DATA]" at bounding box center [327, 209] width 87 height 17
type input "[DATE]"
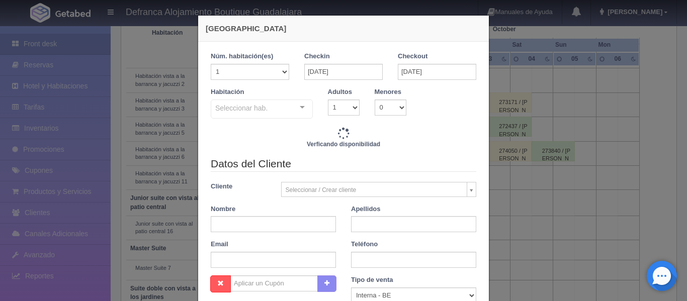
checkbox input "false"
type input "6710.00"
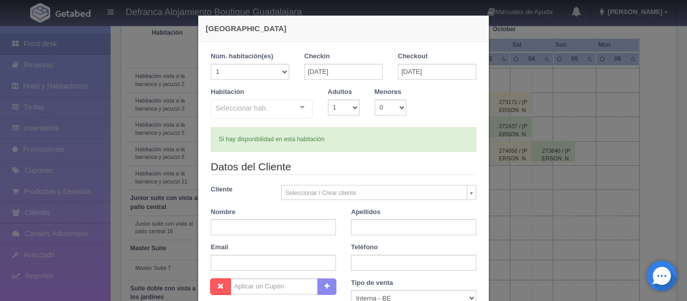
checkbox input "false"
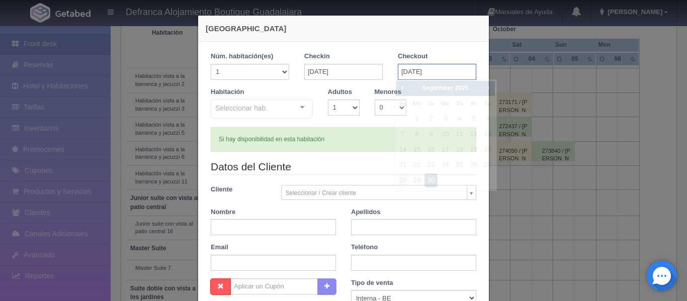
click at [459, 72] on input "[DATE]" at bounding box center [437, 72] width 78 height 16
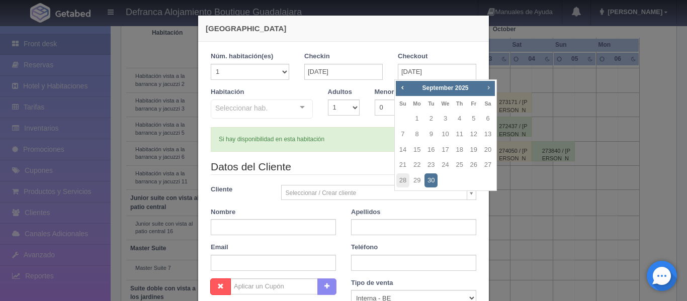
click at [490, 90] on span "Next" at bounding box center [489, 88] width 8 height 8
click at [446, 115] on link "1" at bounding box center [445, 119] width 13 height 15
type input "[DATE]"
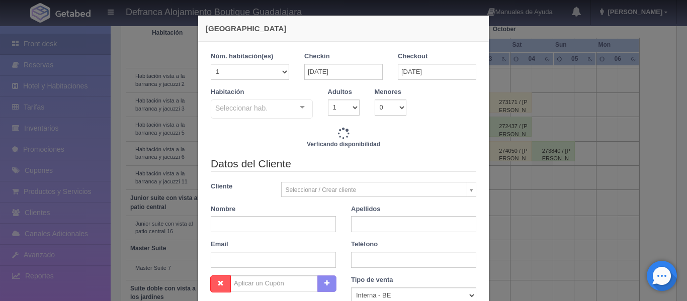
checkbox input "false"
type input "13420.00"
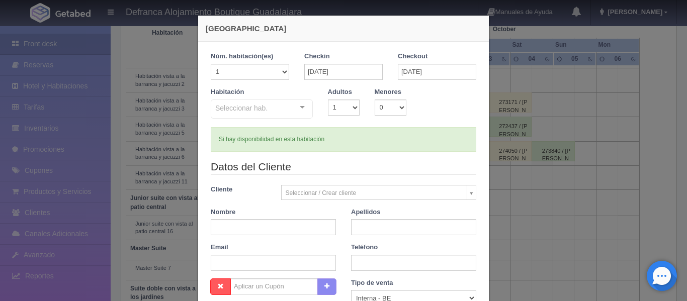
checkbox input "false"
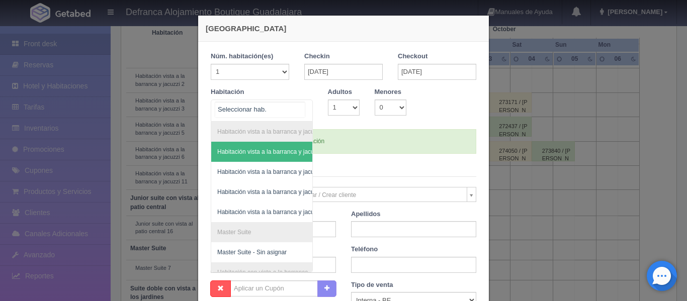
click at [299, 108] on div "Habitación vista a la barranca y jacuzzi Habitación vista a la barranca y jacuz…" at bounding box center [262, 111] width 102 height 22
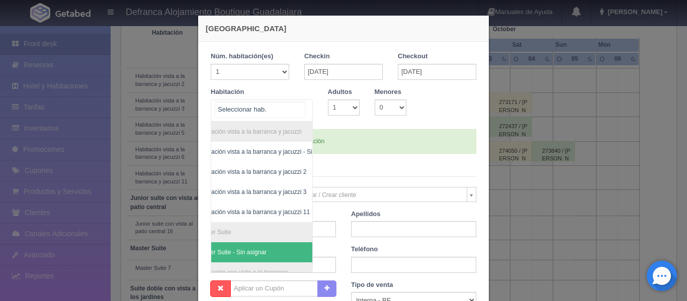
scroll to position [0, 40]
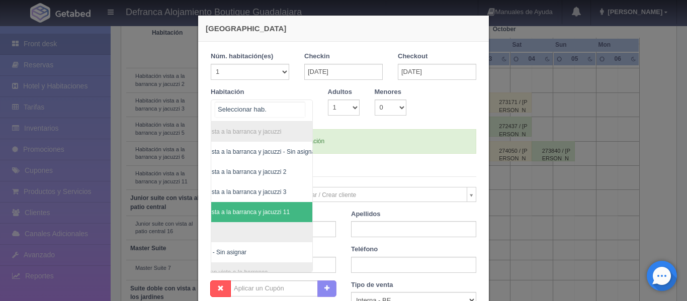
click at [277, 211] on span "Habitación vista a la barranca y jacuzzi 11" at bounding box center [233, 212] width 113 height 7
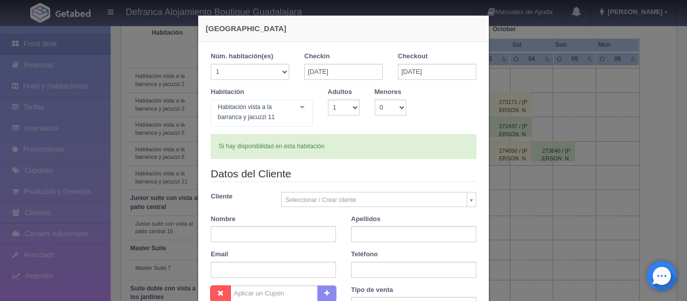
checkbox input "false"
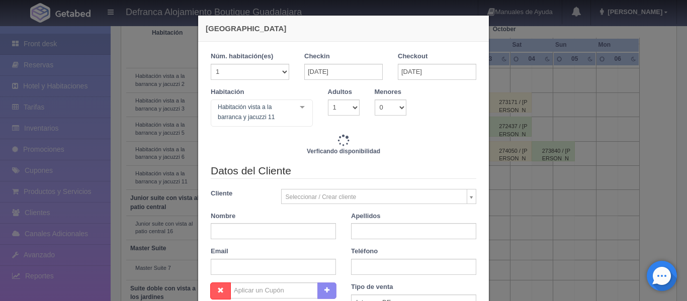
type input "13420.00"
checkbox input "false"
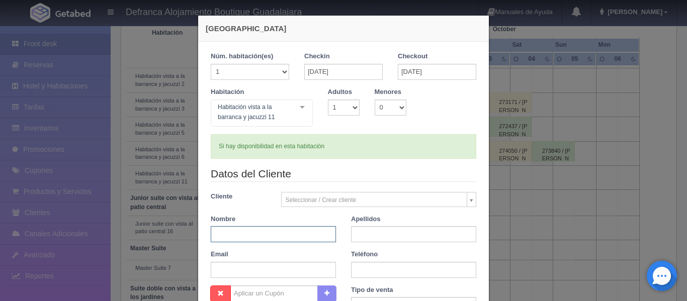
click at [269, 230] on input "text" at bounding box center [273, 234] width 125 height 16
click at [272, 232] on input "text" at bounding box center [273, 234] width 125 height 16
type input "[GEOGRAPHIC_DATA]"
click at [363, 233] on input "text" at bounding box center [413, 234] width 125 height 16
type input "[PERSON_NAME]"
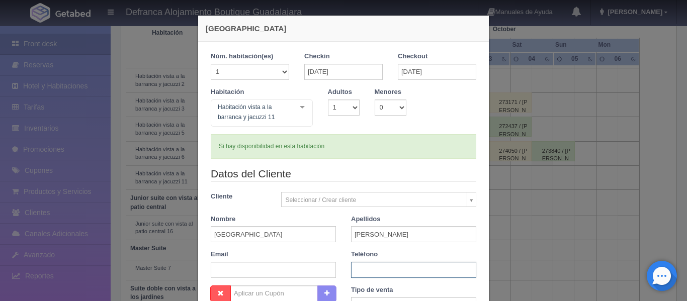
click at [412, 272] on input "text" at bounding box center [413, 270] width 125 height 16
type input "33 3616 0431"
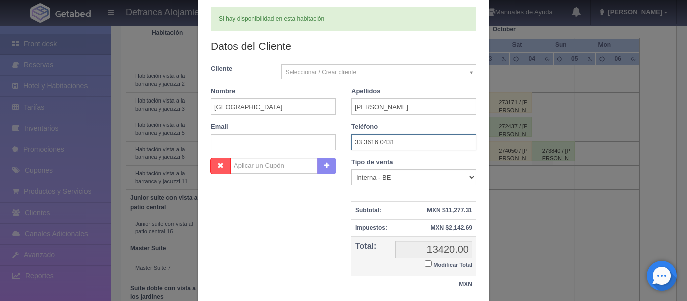
scroll to position [151, 0]
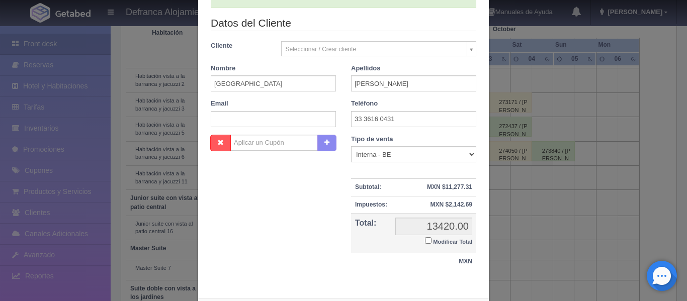
click at [425, 240] on input "Modificar Total" at bounding box center [428, 240] width 7 height 7
checkbox input "true"
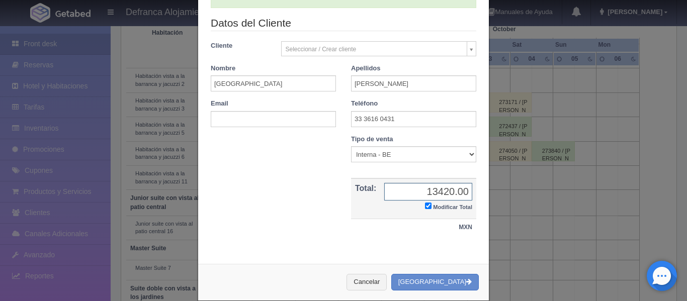
click at [445, 192] on input "13420.00" at bounding box center [428, 192] width 88 height 18
type input "0.00"
click at [432, 280] on button "[GEOGRAPHIC_DATA]" at bounding box center [435, 282] width 88 height 17
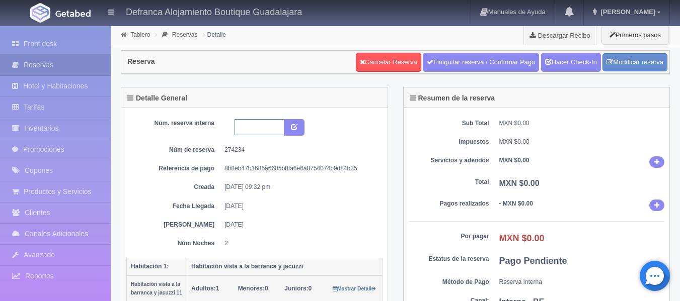
click at [260, 123] on input "text" at bounding box center [259, 127] width 50 height 16
type input "HVBJ11 290925-011025"
click at [290, 128] on button "submit" at bounding box center [294, 127] width 21 height 17
